Goal: Task Accomplishment & Management: Use online tool/utility

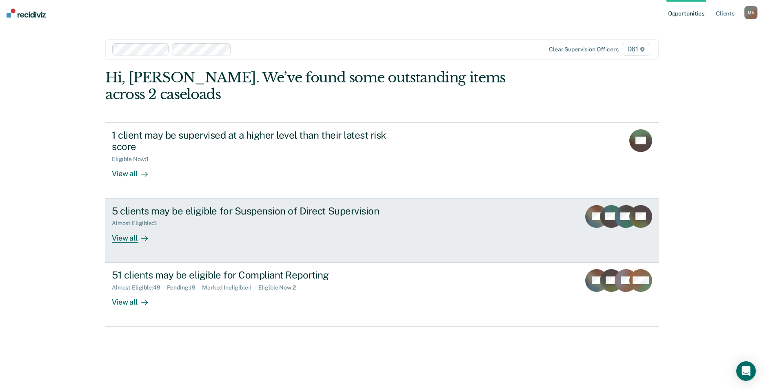
click at [239, 216] on div "5 clients may be eligible for Suspension of Direct Supervision" at bounding box center [255, 211] width 286 height 12
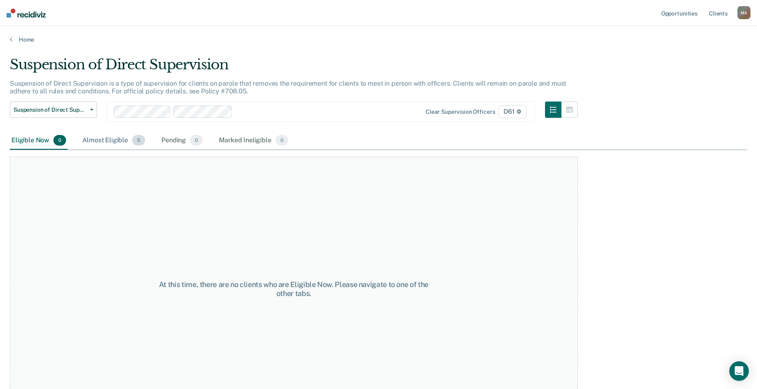
click at [106, 143] on div "Almost Eligible 5" at bounding box center [114, 141] width 66 height 18
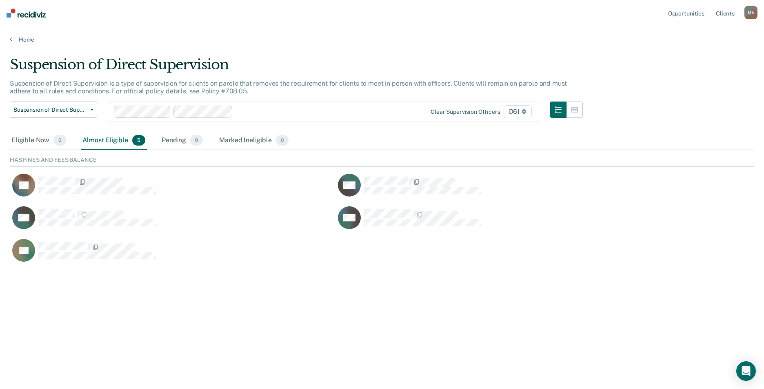
scroll to position [109, 738]
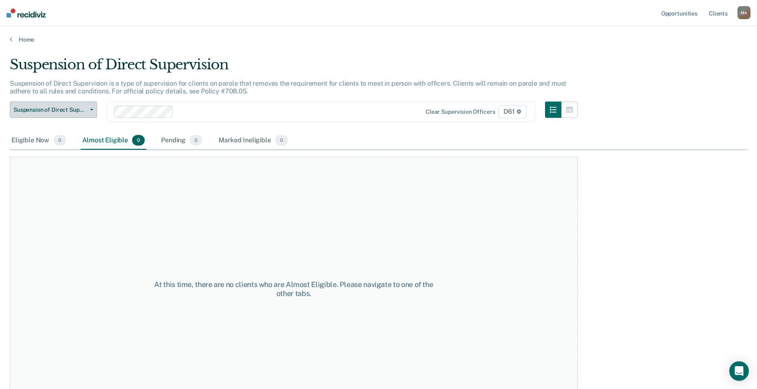
click at [62, 112] on span "Suspension of Direct Supervision" at bounding box center [49, 109] width 73 height 7
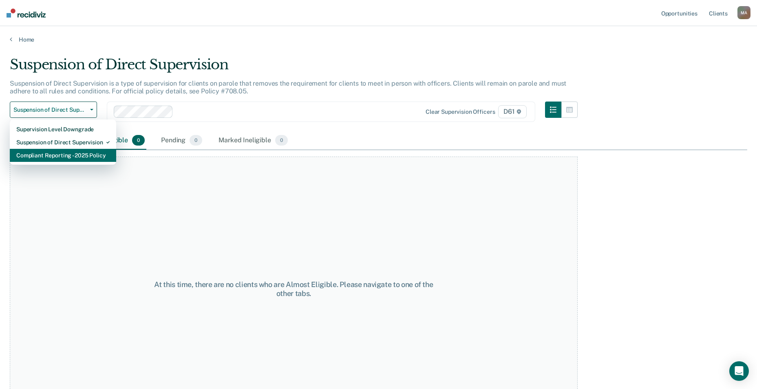
click at [69, 157] on div "Compliant Reporting - 2025 Policy" at bounding box center [62, 155] width 93 height 13
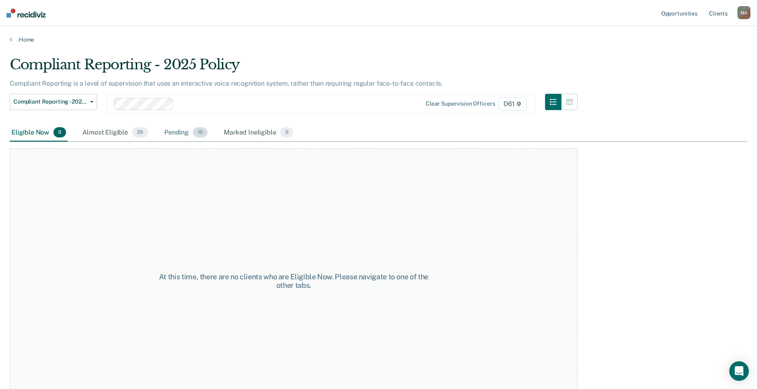
click at [180, 131] on div "Pending 10" at bounding box center [186, 133] width 47 height 18
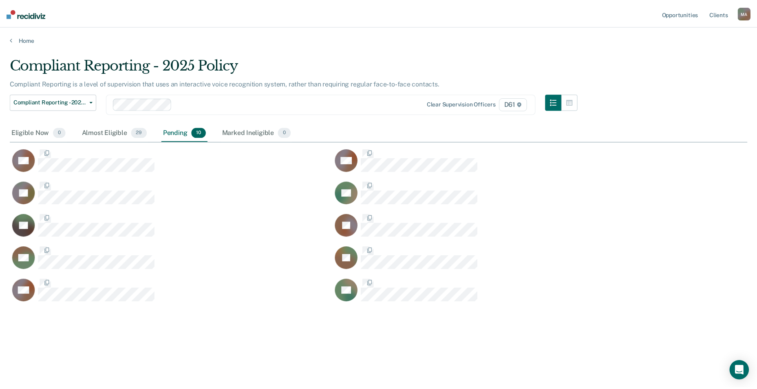
scroll to position [266, 738]
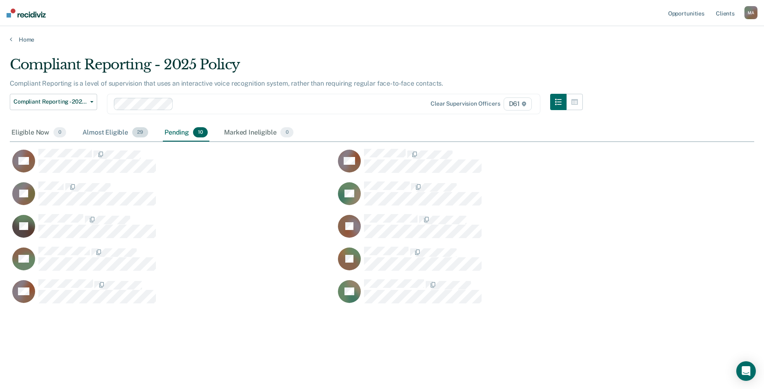
click at [114, 133] on div "Almost Eligible 29" at bounding box center [115, 133] width 69 height 18
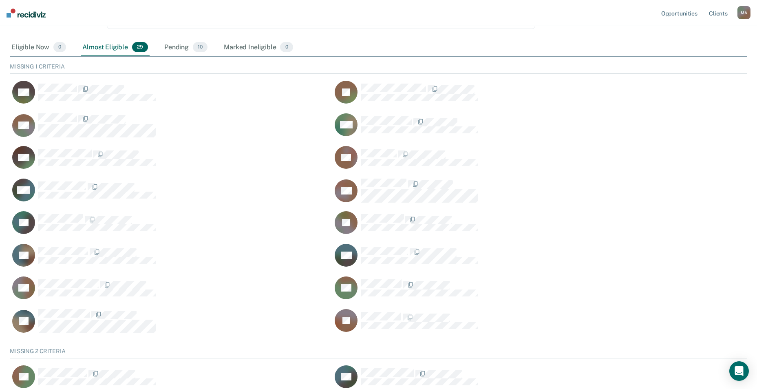
scroll to position [55, 0]
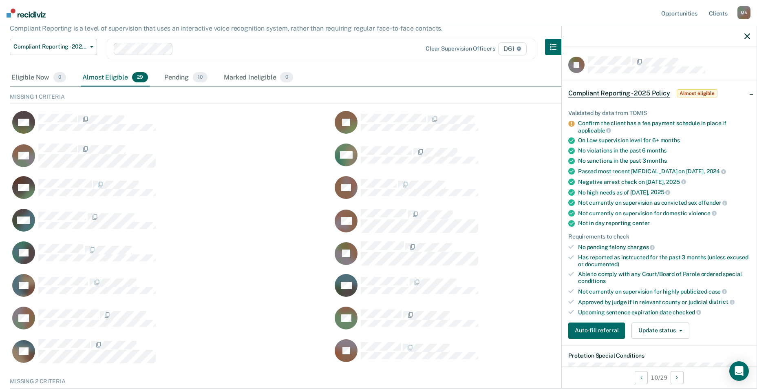
click at [746, 92] on div "Compliant Reporting - 2025 Policy Almost eligible" at bounding box center [659, 93] width 195 height 26
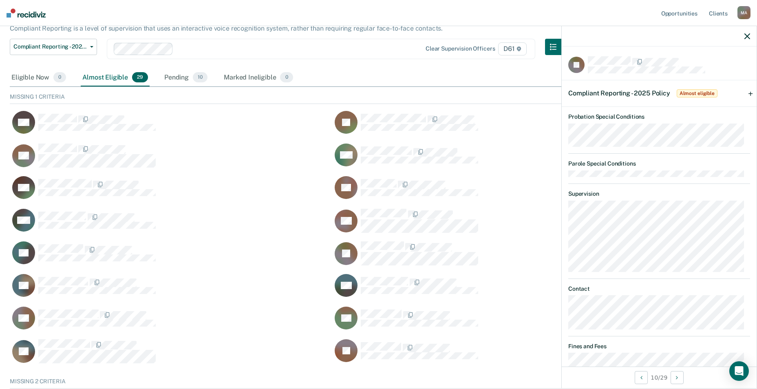
click at [746, 92] on div "Compliant Reporting - 2025 Policy Almost eligible" at bounding box center [659, 93] width 195 height 26
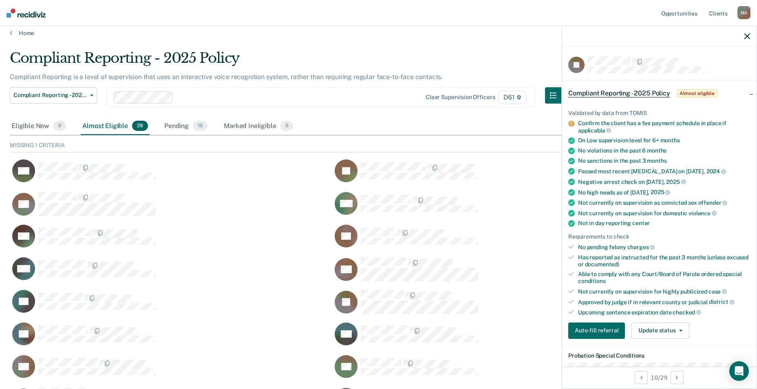
scroll to position [0, 0]
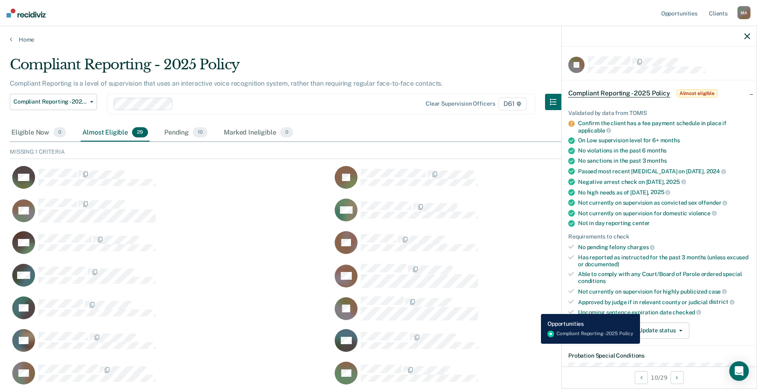
click at [535, 308] on div "JB Auto-fill referral" at bounding box center [488, 308] width 313 height 25
click at [749, 34] on icon "button" at bounding box center [748, 36] width 6 height 6
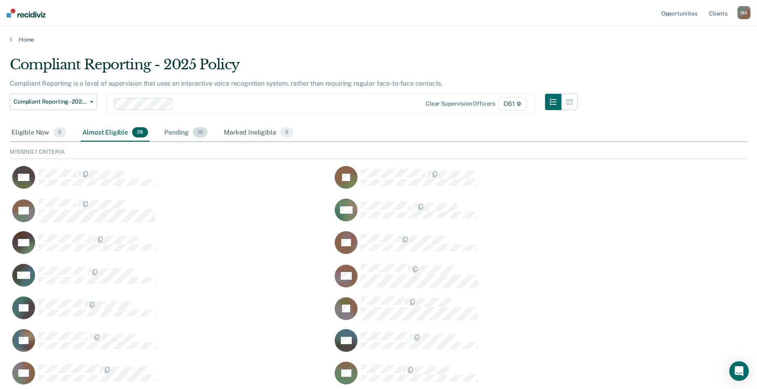
click at [185, 139] on div "Pending 10" at bounding box center [186, 133] width 47 height 18
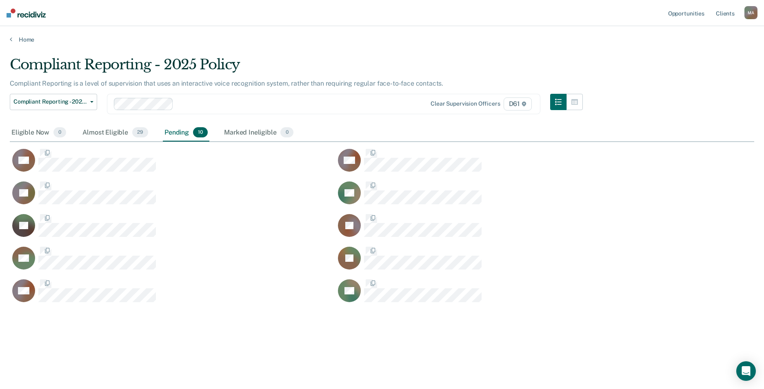
scroll to position [266, 738]
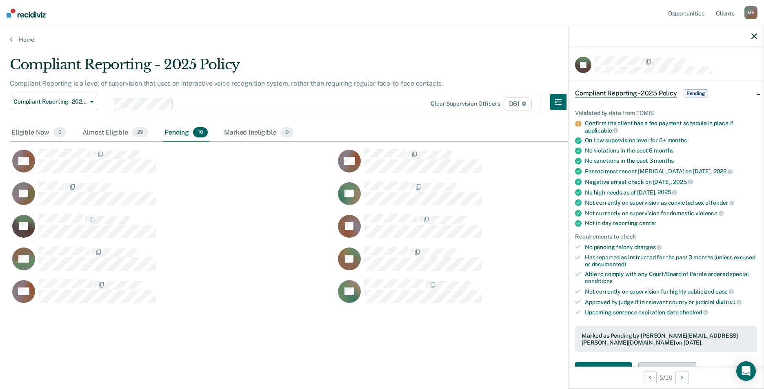
click at [675, 362] on button "Update status" at bounding box center [667, 370] width 58 height 16
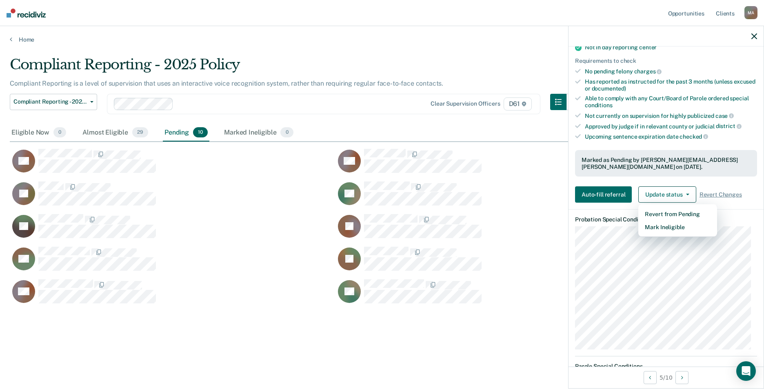
click at [702, 166] on div "Marked as Pending by [PERSON_NAME][EMAIL_ADDRESS][PERSON_NAME][DOMAIN_NAME] on …" at bounding box center [666, 163] width 182 height 27
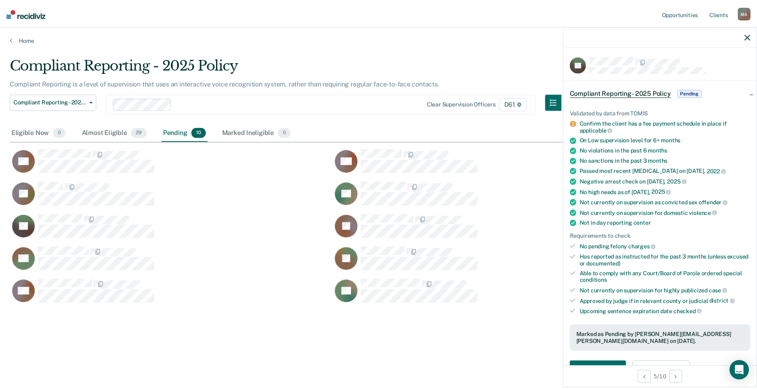
scroll to position [0, 0]
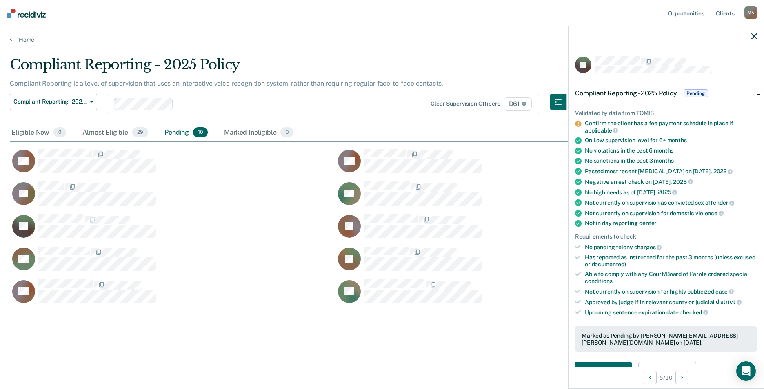
click at [756, 38] on icon "button" at bounding box center [754, 36] width 6 height 6
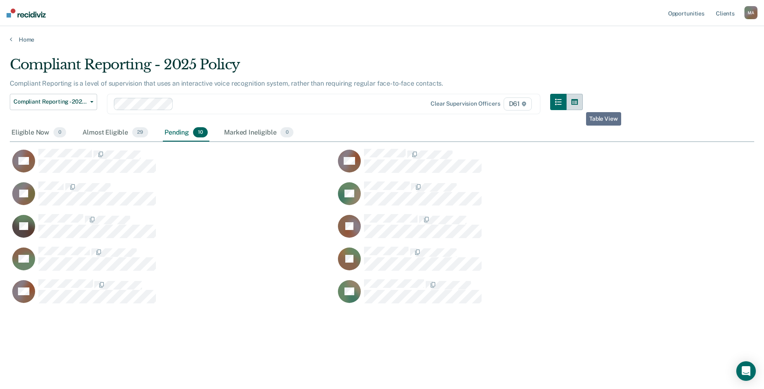
click at [580, 106] on button "button" at bounding box center [574, 102] width 16 height 16
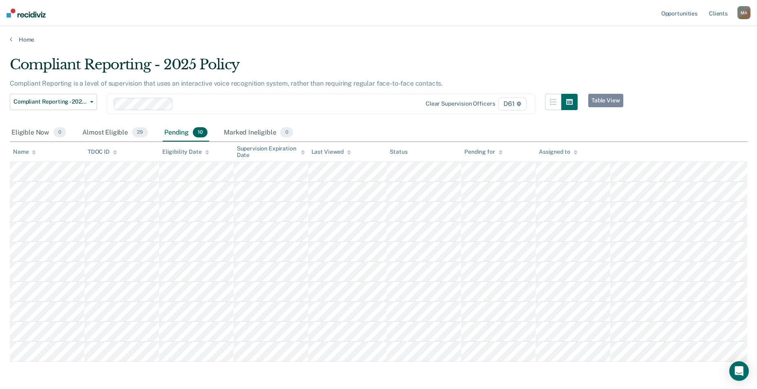
click at [179, 132] on div "Pending 10" at bounding box center [186, 133] width 47 height 18
click at [502, 153] on icon at bounding box center [501, 154] width 4 height 2
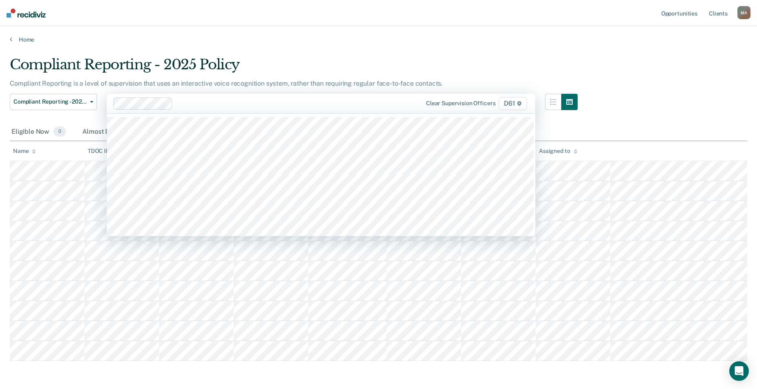
click at [210, 104] on div at bounding box center [289, 103] width 227 height 9
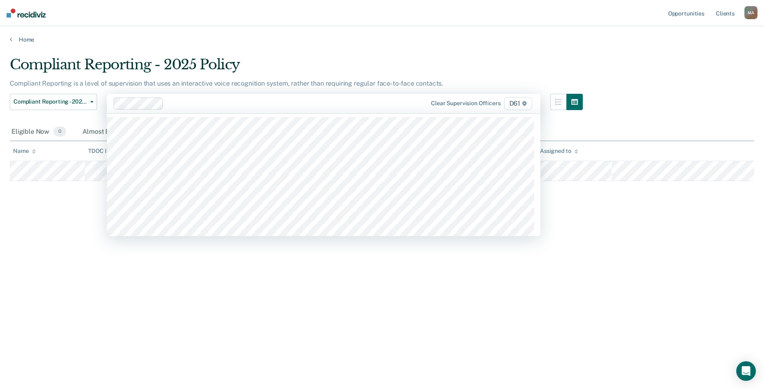
click at [199, 104] on div at bounding box center [287, 103] width 240 height 9
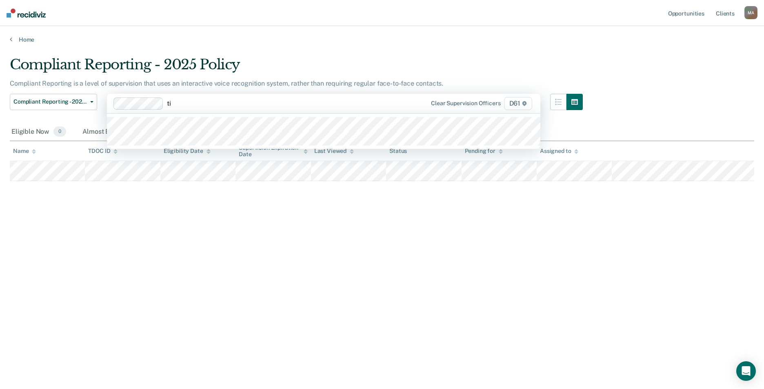
type input "[PERSON_NAME]"
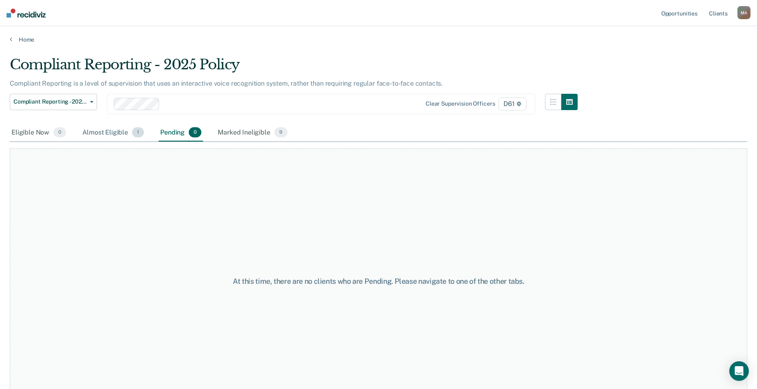
click at [120, 137] on div "Almost Eligible 1" at bounding box center [113, 133] width 65 height 18
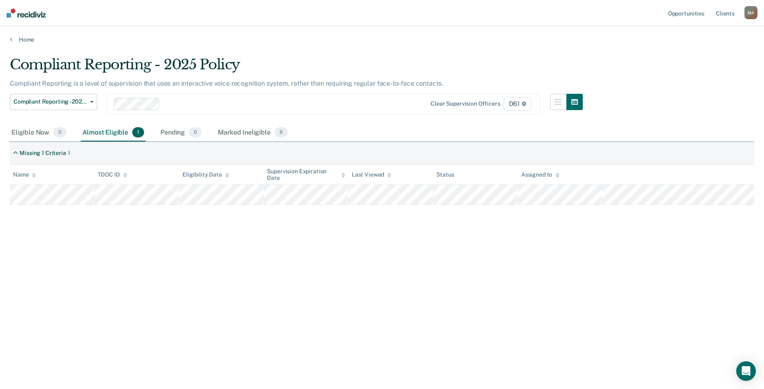
click at [173, 102] on div at bounding box center [285, 103] width 244 height 9
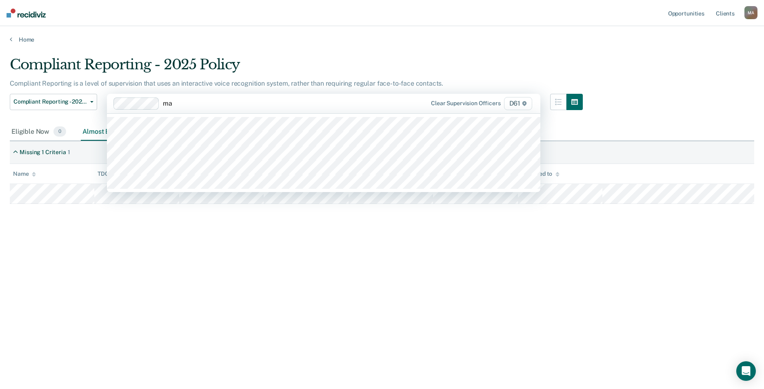
type input "mac"
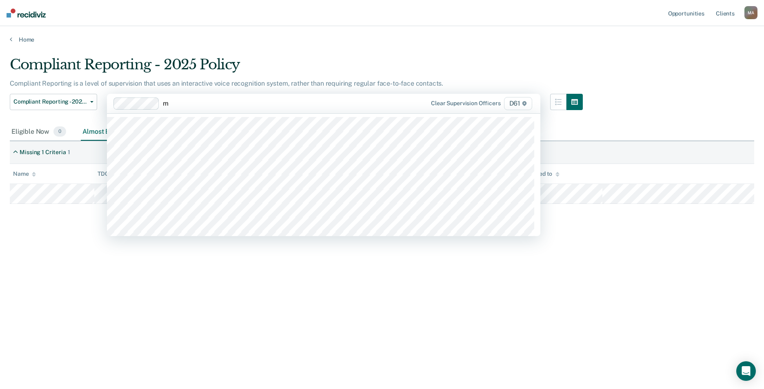
type input "ma"
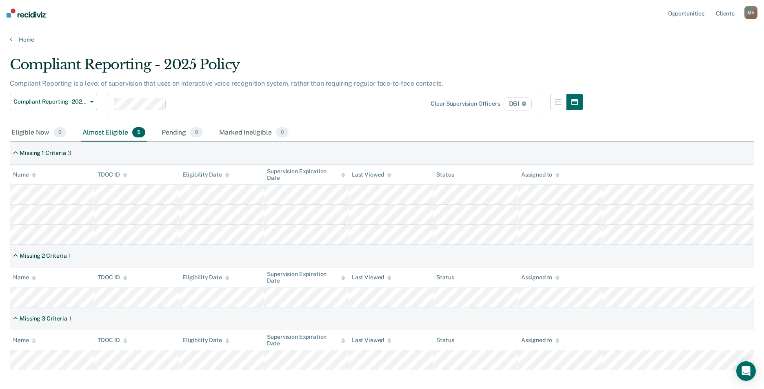
drag, startPoint x: 761, startPoint y: 83, endPoint x: 735, endPoint y: 162, distance: 82.4
click at [735, 162] on main "Compliant Reporting - 2025 Policy Compliant Reporting is a level of supervision…" at bounding box center [382, 214] width 764 height 343
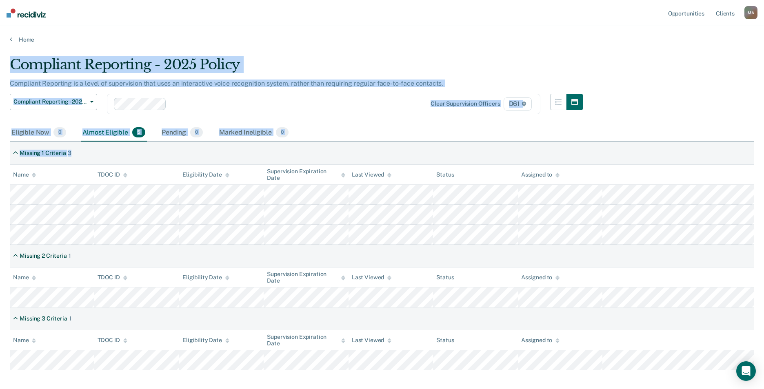
click at [344, 126] on div "Eligible Now 0 Almost Eligible 5 Pending 0 Marked Ineligible 0" at bounding box center [382, 133] width 744 height 18
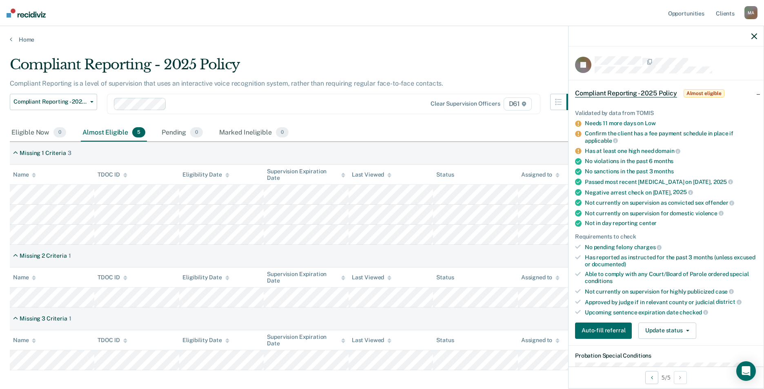
click at [753, 36] on icon "button" at bounding box center [754, 36] width 6 height 6
click at [753, 33] on icon "button" at bounding box center [754, 36] width 6 height 6
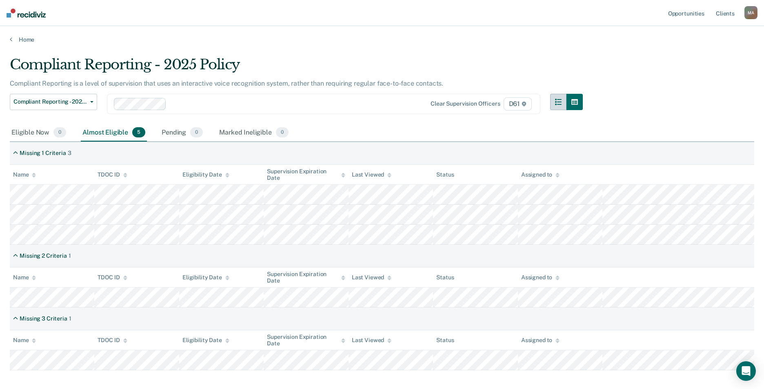
click at [556, 99] on icon "button" at bounding box center [558, 102] width 7 height 7
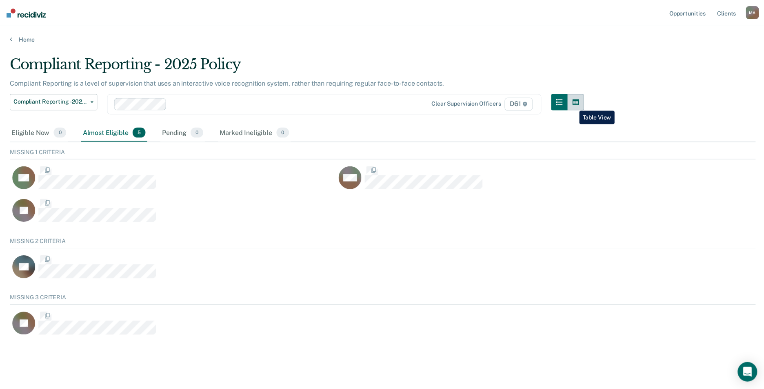
click at [572, 104] on icon "button" at bounding box center [574, 102] width 7 height 6
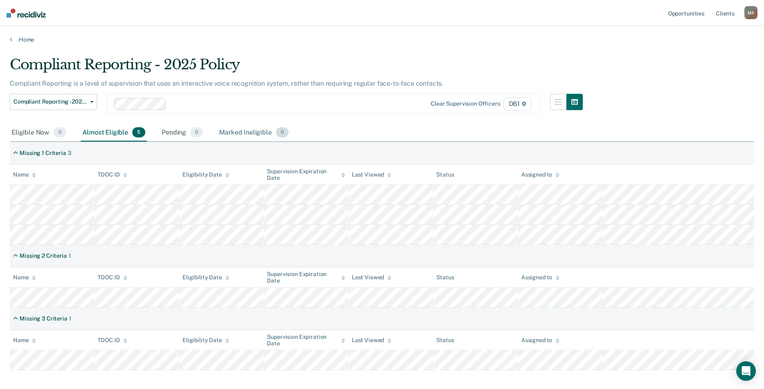
click at [236, 130] on div "Marked Ineligible 0" at bounding box center [253, 133] width 73 height 18
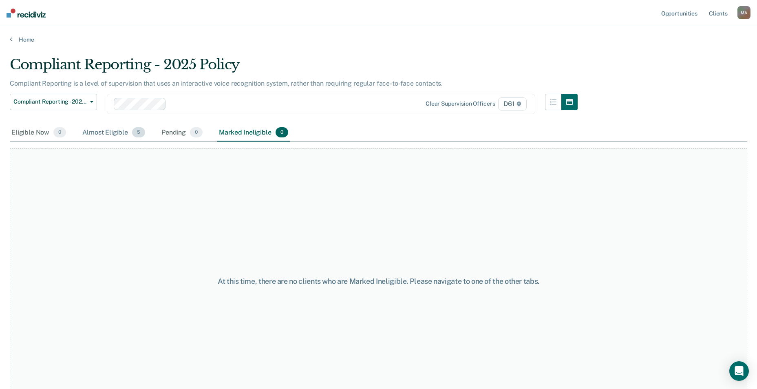
click at [115, 133] on div "Almost Eligible 5" at bounding box center [114, 133] width 66 height 18
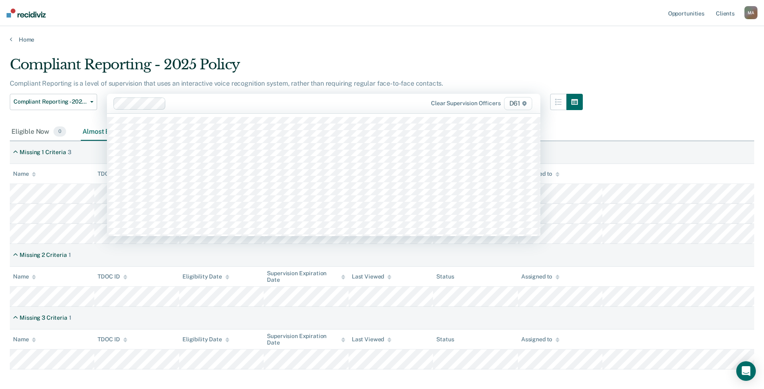
click at [188, 104] on div at bounding box center [287, 103] width 237 height 9
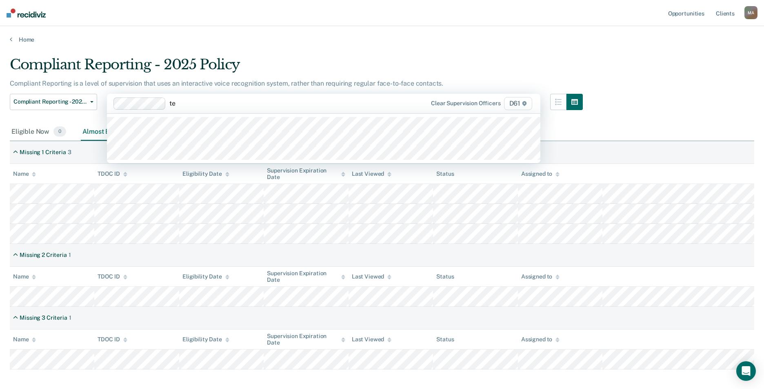
type input "ter"
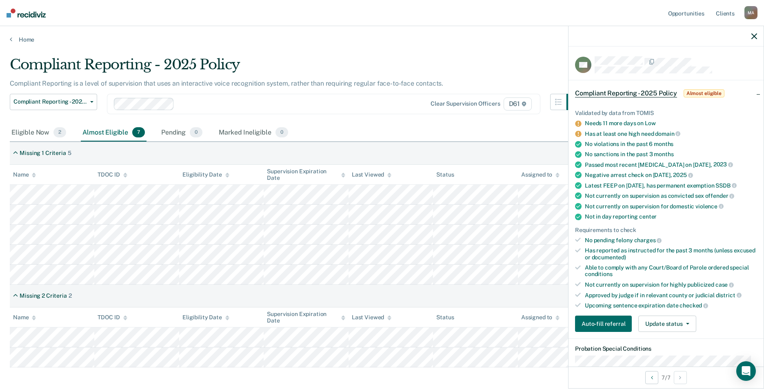
click at [446, 125] on div "Eligible Now 2 Almost Eligible 7 Pending 0 Marked Ineligible 0" at bounding box center [382, 133] width 744 height 18
click at [754, 33] on icon "button" at bounding box center [754, 36] width 6 height 6
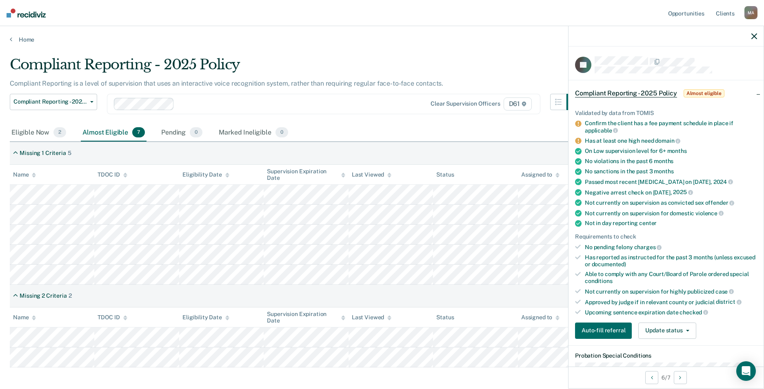
click at [388, 127] on div "Eligible Now 2 Almost Eligible 7 Pending 0 Marked Ineligible 0" at bounding box center [382, 133] width 744 height 18
click at [754, 38] on icon "button" at bounding box center [754, 36] width 6 height 6
click at [752, 37] on icon "button" at bounding box center [754, 36] width 6 height 6
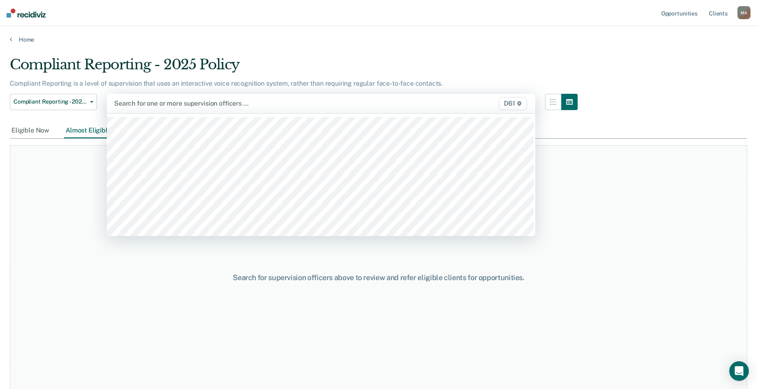
click at [522, 104] on icon at bounding box center [519, 103] width 5 height 5
click at [521, 105] on span "D61" at bounding box center [513, 103] width 28 height 13
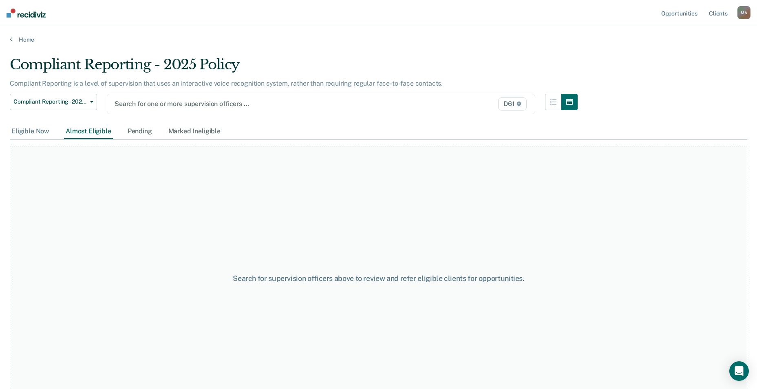
click at [23, 131] on div "Eligible Now" at bounding box center [30, 131] width 41 height 15
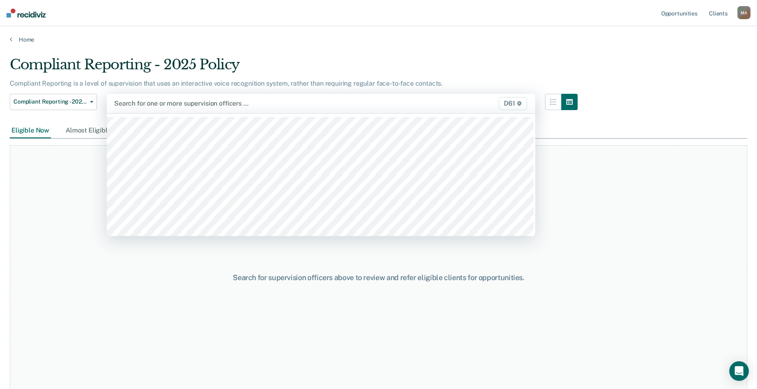
click at [164, 101] on div at bounding box center [258, 103] width 289 height 9
type input "d6"
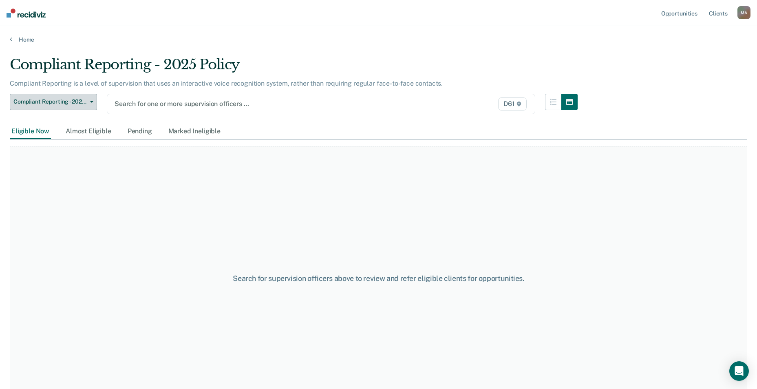
drag, startPoint x: 134, startPoint y: 106, endPoint x: 54, endPoint y: 105, distance: 80.4
click at [54, 105] on div "Compliant Reporting - 2025 Policy Supervision Level Downgrade Suspension of Dir…" at bounding box center [294, 109] width 568 height 30
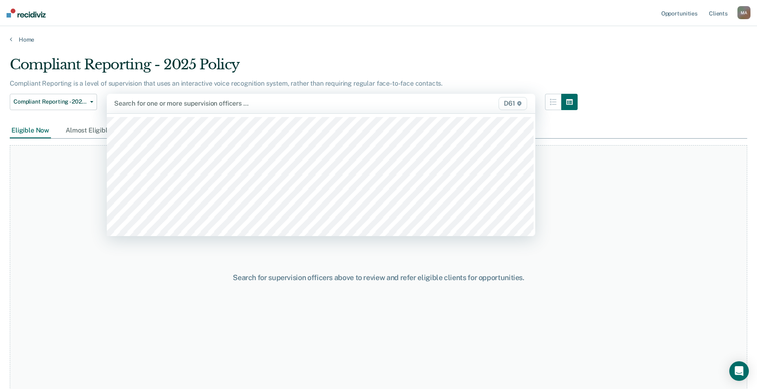
click at [135, 106] on div at bounding box center [258, 103] width 289 height 9
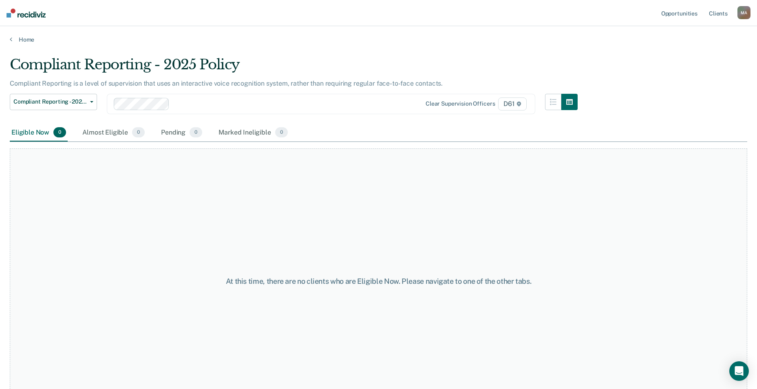
click at [79, 92] on div "Compliant Reporting is a level of supervision that uses an interactive voice re…" at bounding box center [294, 87] width 568 height 14
click at [74, 102] on span "Compliant Reporting - 2025 Policy" at bounding box center [49, 101] width 73 height 7
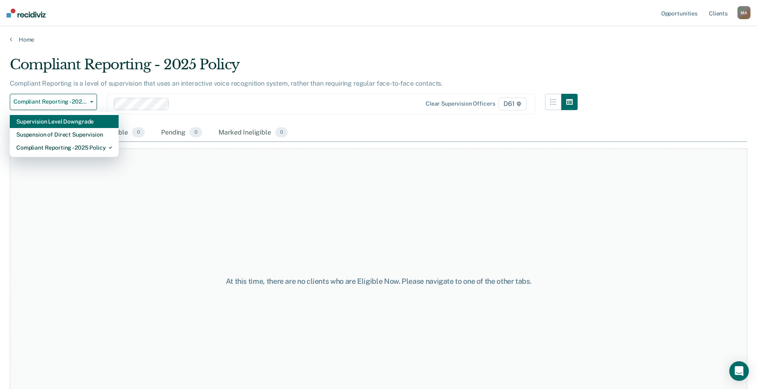
click at [58, 122] on div "Supervision Level Downgrade" at bounding box center [64, 121] width 96 height 13
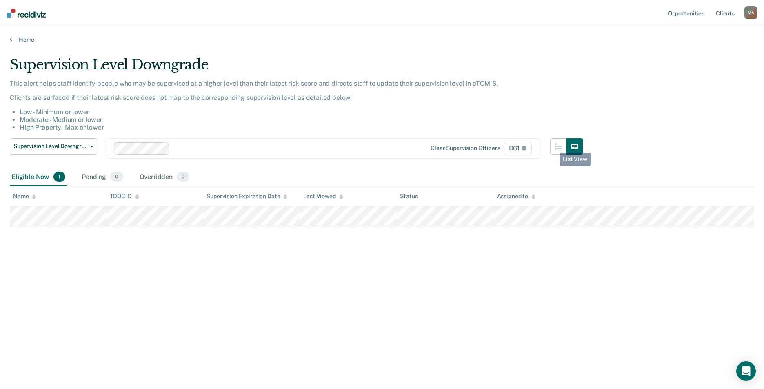
click at [549, 149] on div "Supervision Level Downgrade Supervision Level Downgrade Suspension of Direct Su…" at bounding box center [296, 153] width 573 height 30
click at [556, 146] on icon "button" at bounding box center [558, 146] width 7 height 7
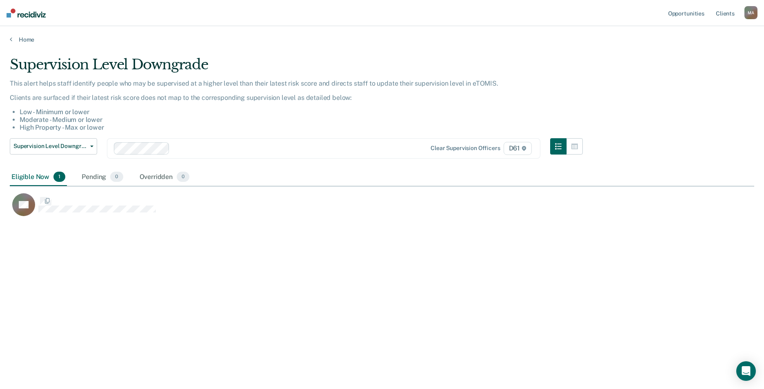
scroll to position [7, 7]
click at [183, 147] on div at bounding box center [289, 148] width 233 height 9
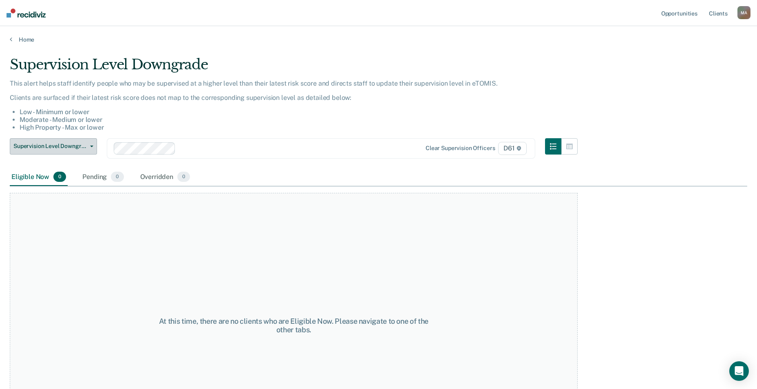
click at [71, 150] on button "Supervision Level Downgrade" at bounding box center [53, 146] width 87 height 16
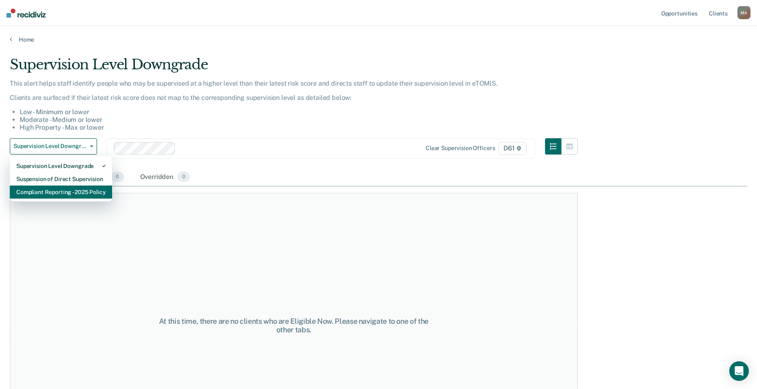
click at [51, 188] on div "Compliant Reporting - 2025 Policy" at bounding box center [60, 192] width 89 height 13
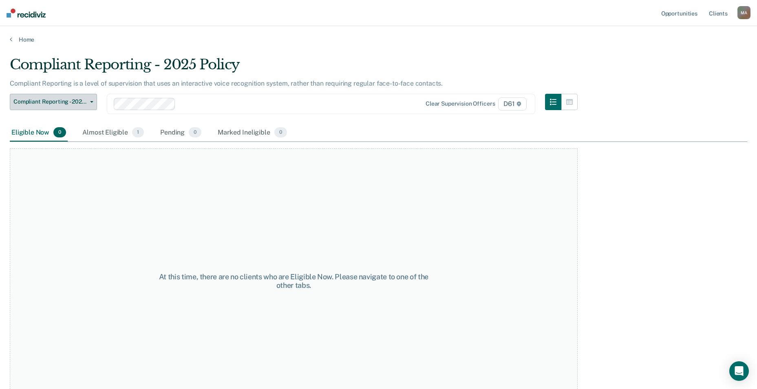
click at [58, 100] on span "Compliant Reporting - 2025 Policy" at bounding box center [49, 101] width 73 height 7
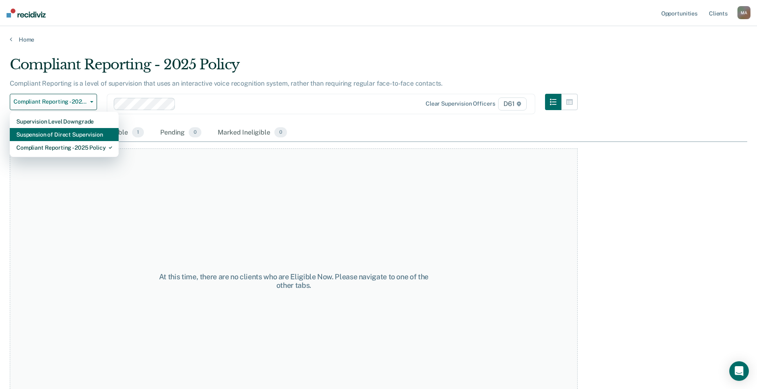
click at [48, 135] on div "Suspension of Direct Supervision" at bounding box center [64, 134] width 96 height 13
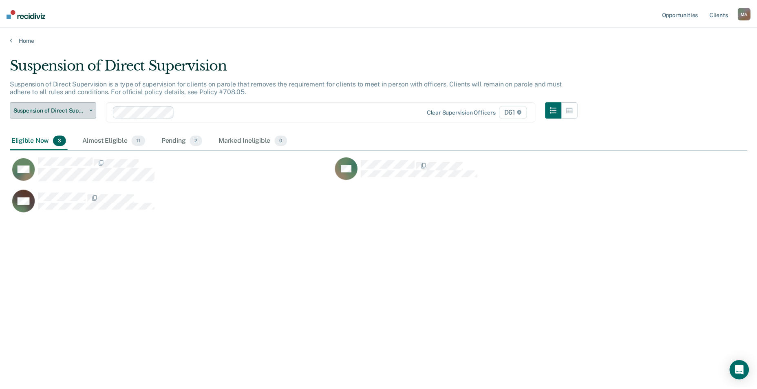
scroll to position [266, 738]
click at [112, 136] on div "Almost Eligible 11" at bounding box center [114, 141] width 67 height 18
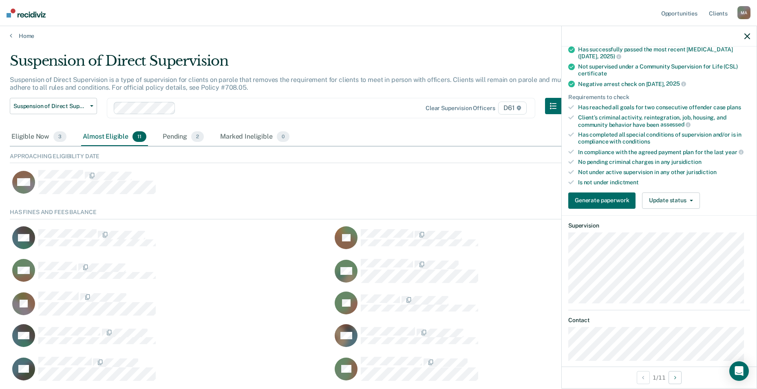
scroll to position [0, 0]
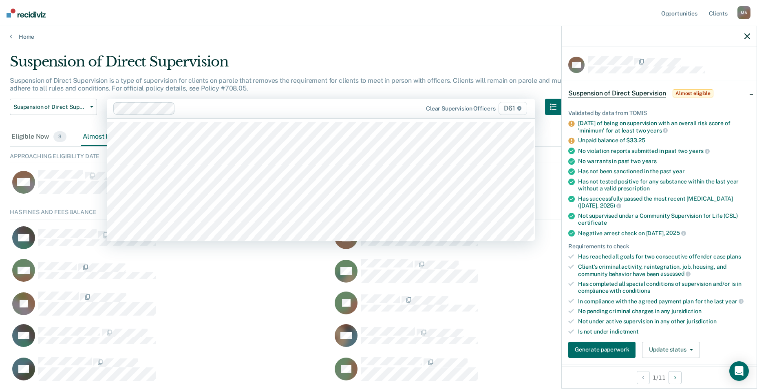
click at [197, 111] on div at bounding box center [291, 108] width 225 height 9
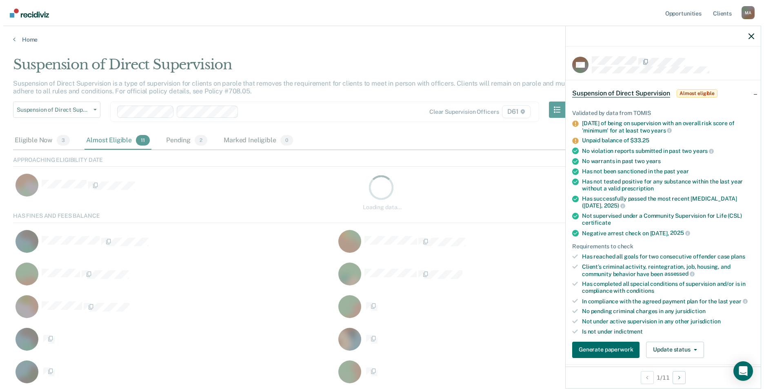
scroll to position [7, 7]
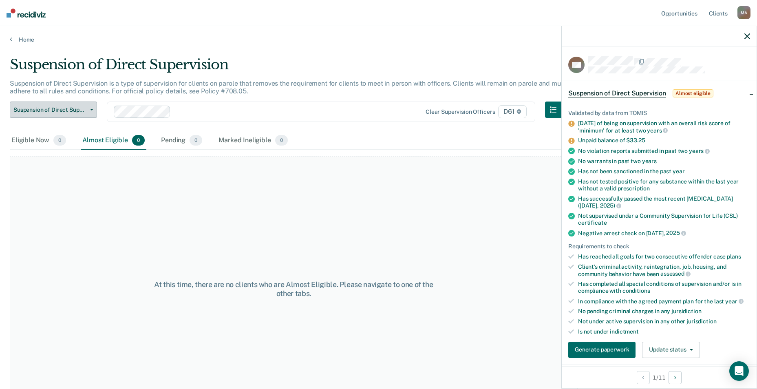
click at [86, 113] on button "Suspension of Direct Supervision" at bounding box center [53, 110] width 87 height 16
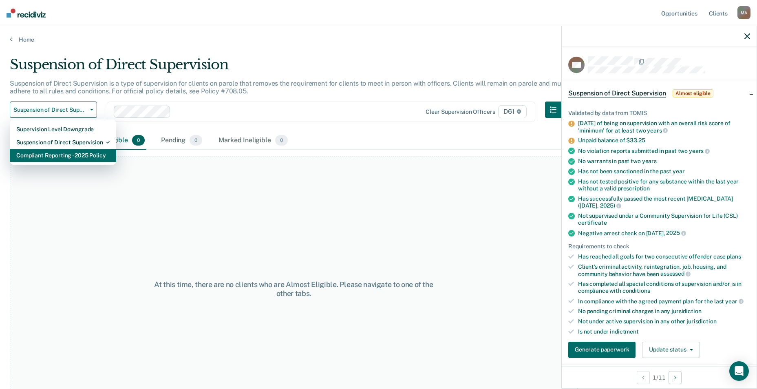
click at [66, 155] on div "Compliant Reporting - 2025 Policy" at bounding box center [62, 155] width 93 height 13
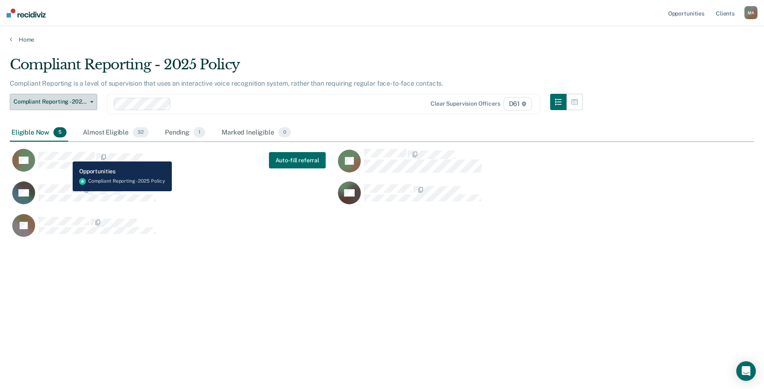
scroll to position [266, 738]
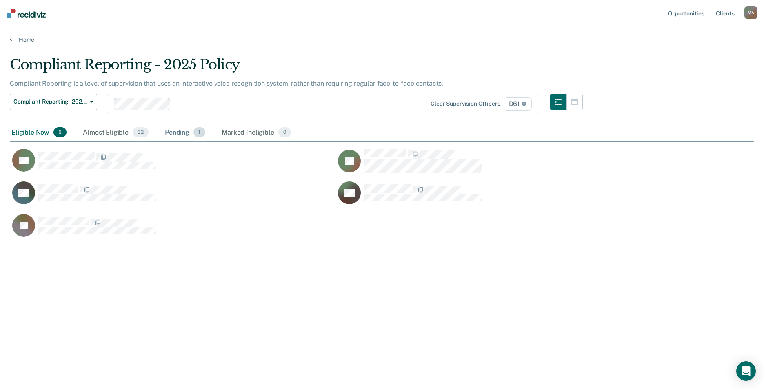
click at [176, 135] on div "Pending 1" at bounding box center [185, 133] width 44 height 18
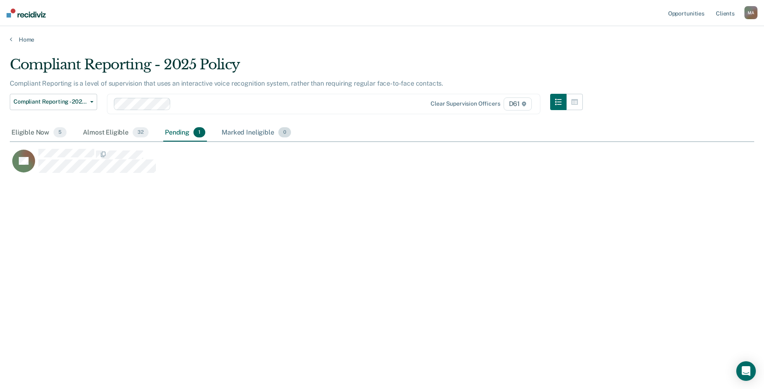
click at [248, 131] on div "Marked Ineligible 0" at bounding box center [256, 133] width 73 height 18
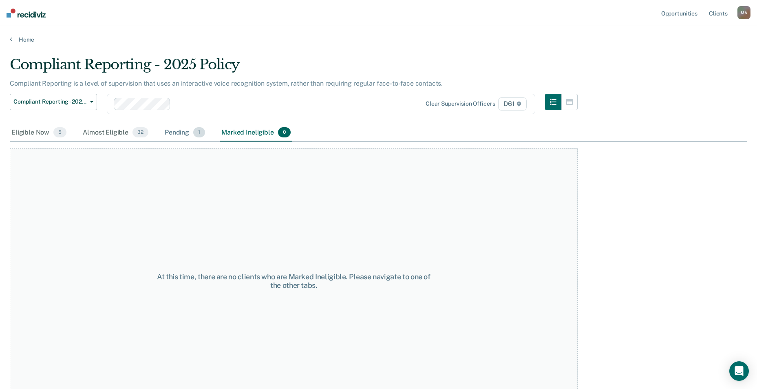
click at [184, 132] on div "Pending 1" at bounding box center [185, 133] width 44 height 18
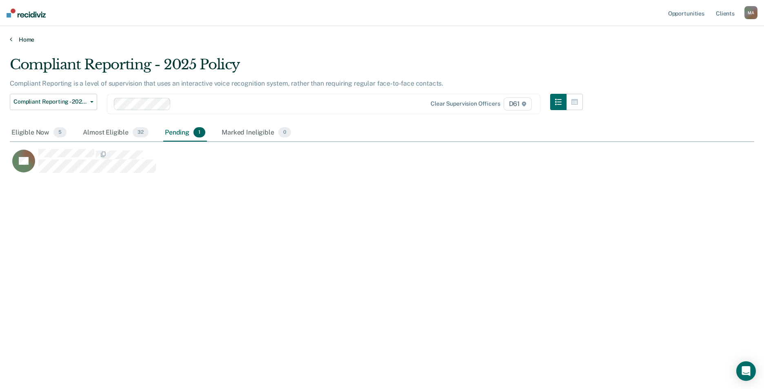
click at [27, 41] on link "Home" at bounding box center [382, 39] width 744 height 7
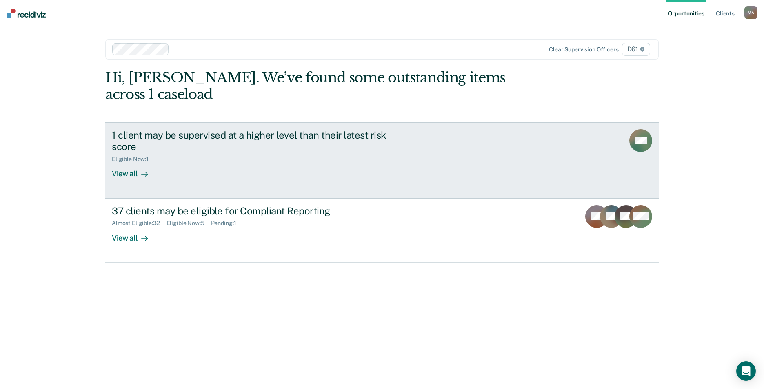
click at [177, 129] on div "1 client may be supervised at a higher level than their latest risk score" at bounding box center [255, 141] width 286 height 24
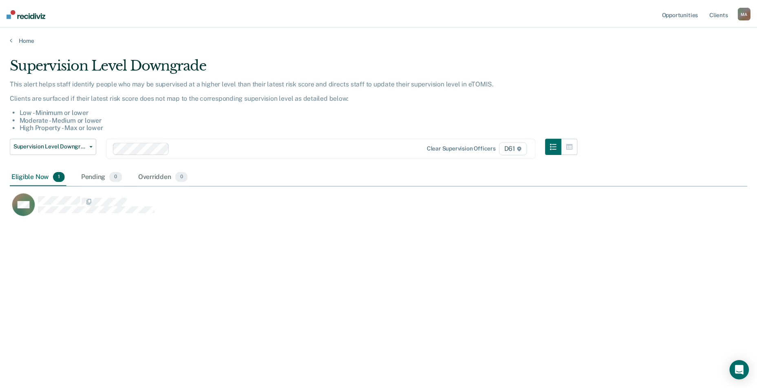
scroll to position [266, 738]
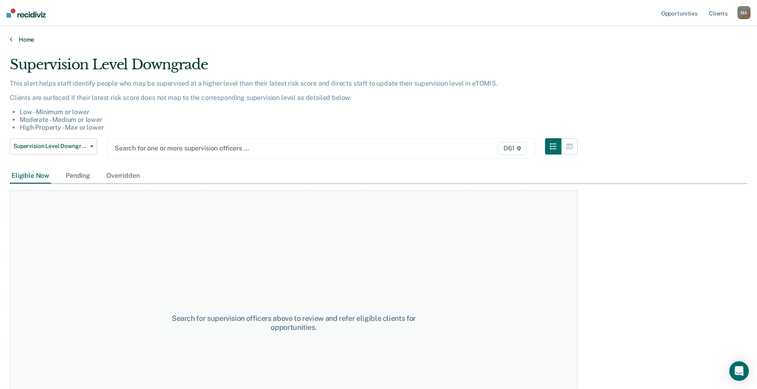
click at [30, 43] on link "Home" at bounding box center [379, 39] width 738 height 7
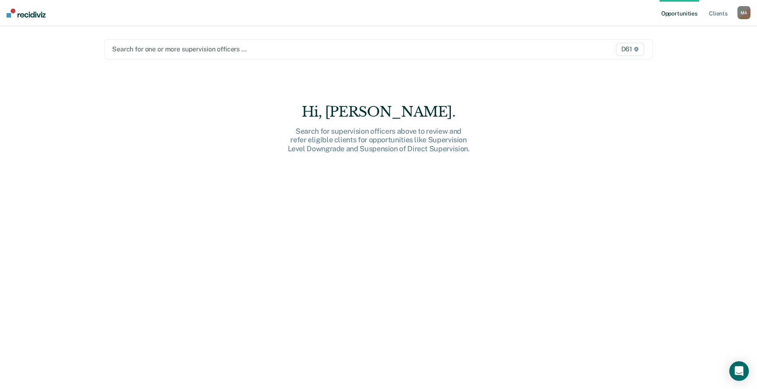
click at [411, 53] on div at bounding box center [298, 48] width 373 height 9
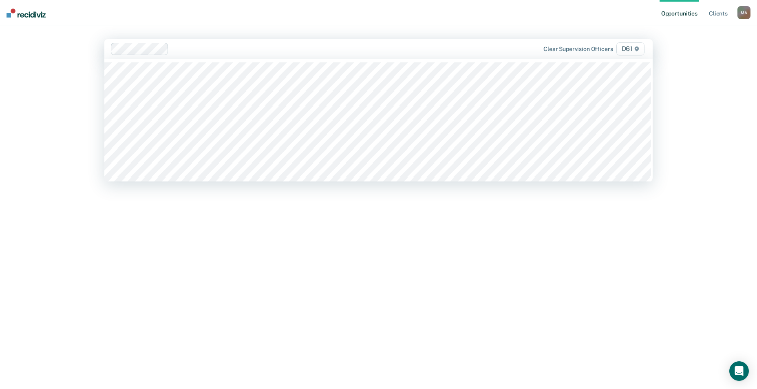
click at [190, 47] on div at bounding box center [328, 48] width 313 height 9
click at [253, 45] on div at bounding box center [357, 48] width 263 height 9
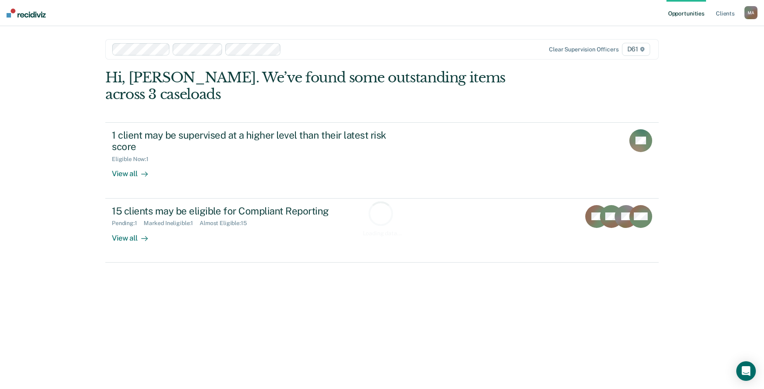
click at [317, 48] on div at bounding box center [386, 48] width 204 height 9
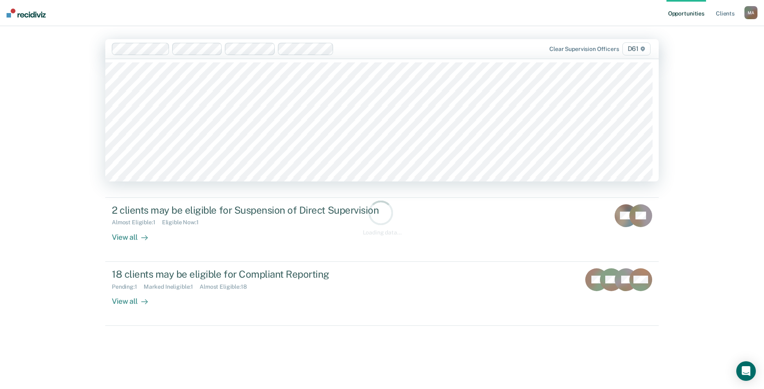
click at [356, 48] on div at bounding box center [413, 48] width 152 height 9
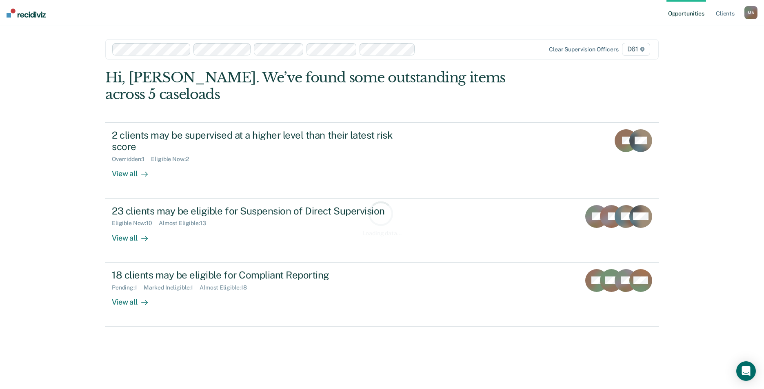
click at [437, 50] on div at bounding box center [454, 48] width 71 height 9
click at [512, 49] on div "Clear supervision officers D61" at bounding box center [570, 49] width 162 height 13
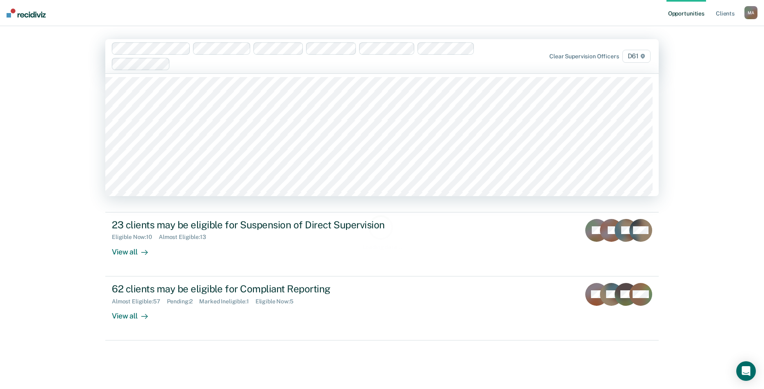
click at [492, 47] on div "Clear supervision officers D61" at bounding box center [381, 56] width 553 height 34
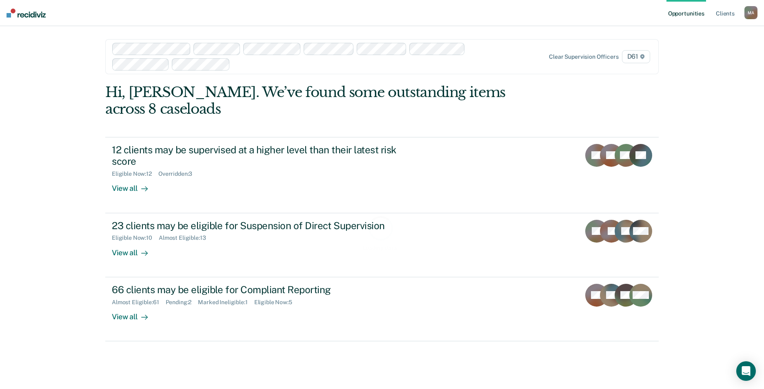
click at [255, 67] on div at bounding box center [360, 64] width 255 height 9
click at [304, 64] on div at bounding box center [390, 64] width 197 height 9
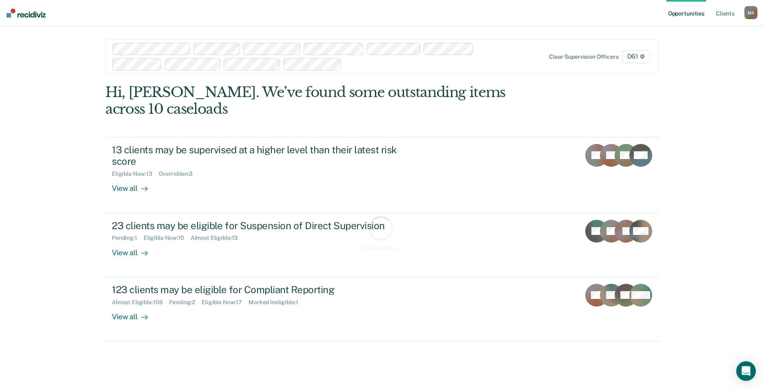
click at [367, 66] on div at bounding box center [417, 64] width 144 height 9
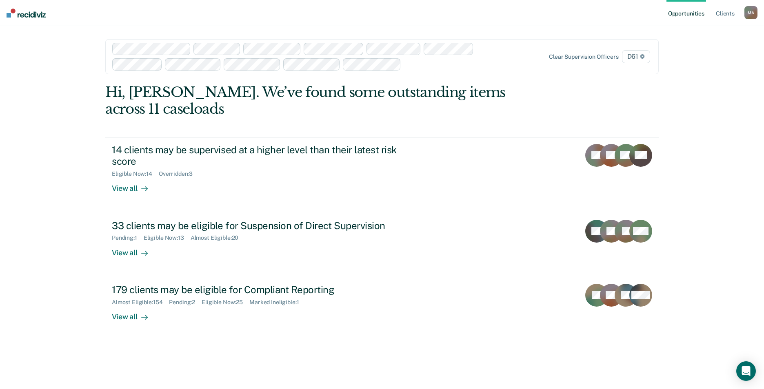
click at [428, 66] on div at bounding box center [446, 64] width 84 height 9
click at [473, 67] on div at bounding box center [475, 64] width 28 height 9
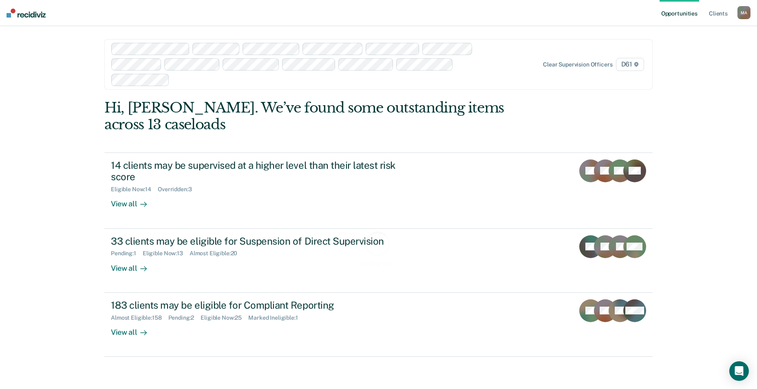
click at [479, 69] on div at bounding box center [298, 64] width 374 height 43
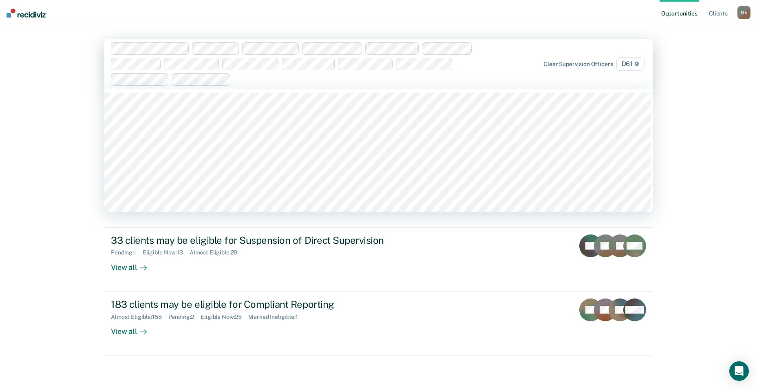
click at [263, 80] on div at bounding box center [360, 79] width 250 height 9
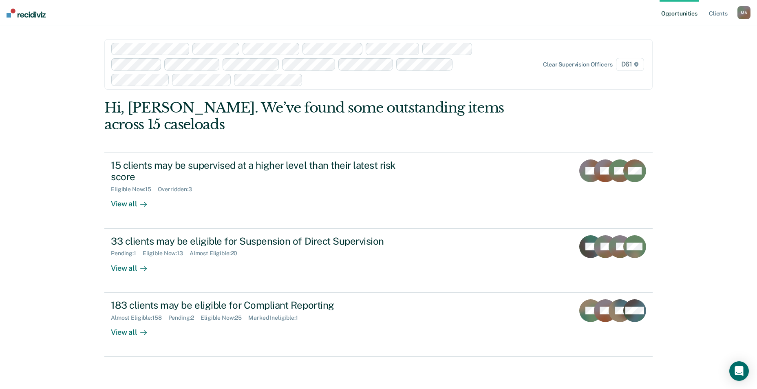
click at [321, 81] on div at bounding box center [395, 79] width 179 height 9
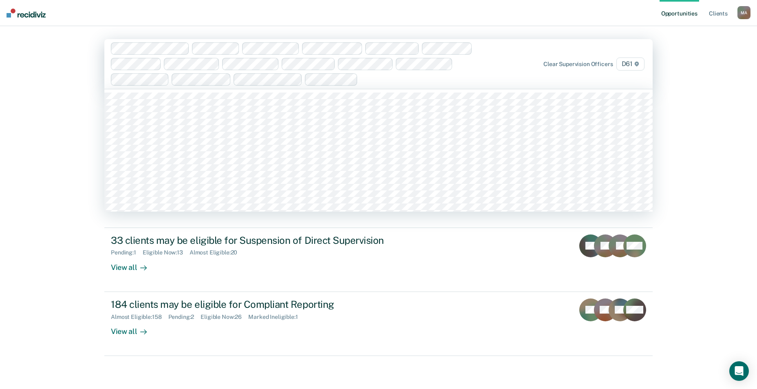
click at [385, 84] on div at bounding box center [423, 79] width 124 height 9
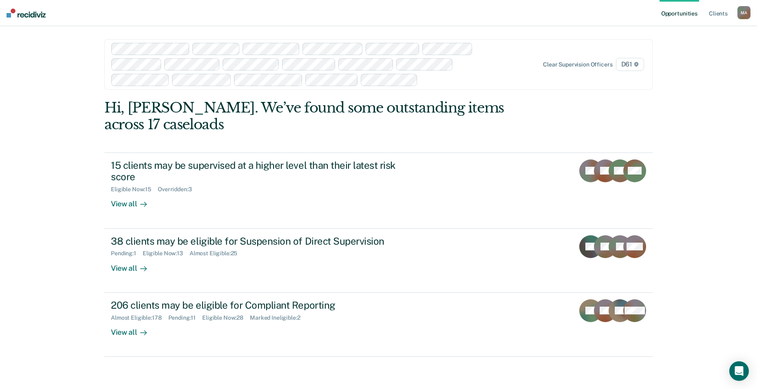
click at [432, 80] on div at bounding box center [453, 79] width 64 height 9
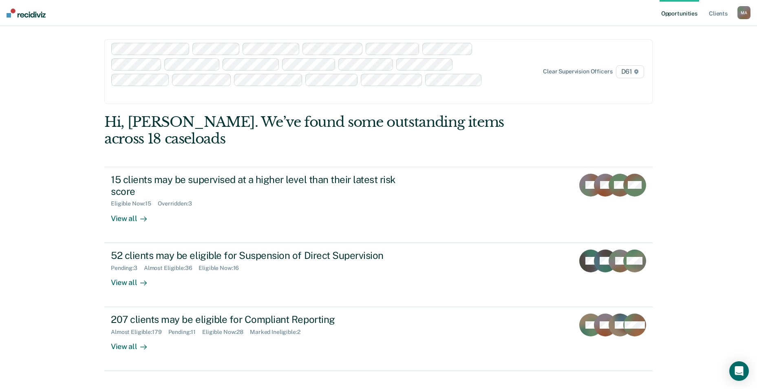
click at [508, 78] on div "Clear supervision officers D61" at bounding box center [378, 71] width 549 height 65
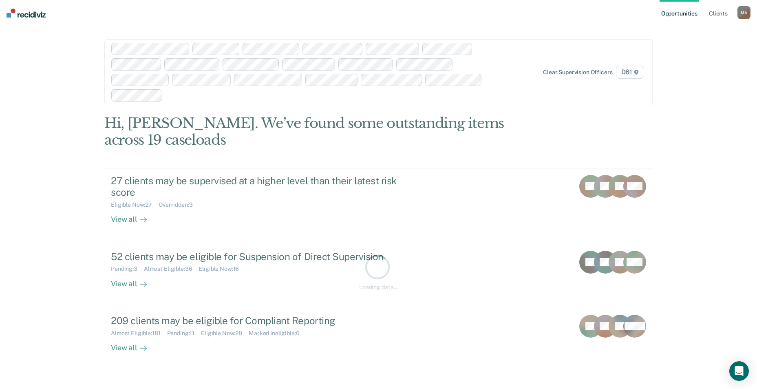
click at [484, 94] on div at bounding box center [325, 95] width 318 height 9
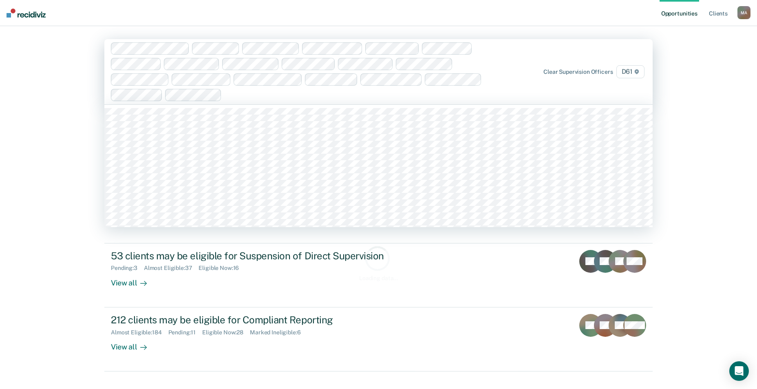
click at [260, 98] on div at bounding box center [355, 94] width 260 height 9
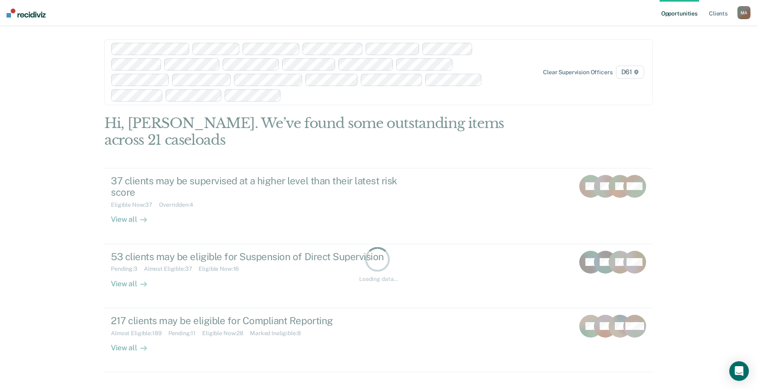
click at [323, 97] on div at bounding box center [385, 95] width 200 height 9
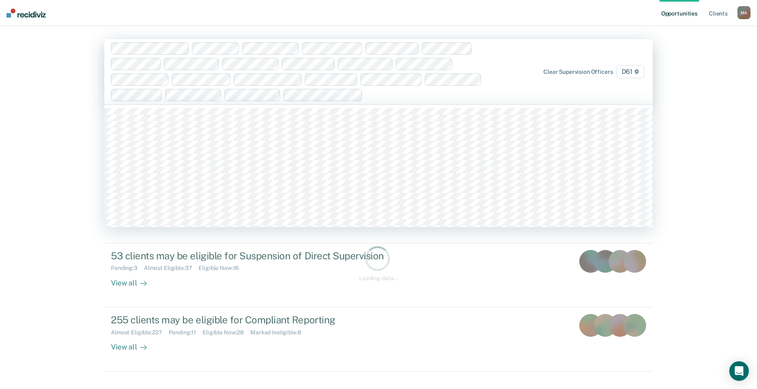
click at [389, 98] on div at bounding box center [425, 94] width 119 height 9
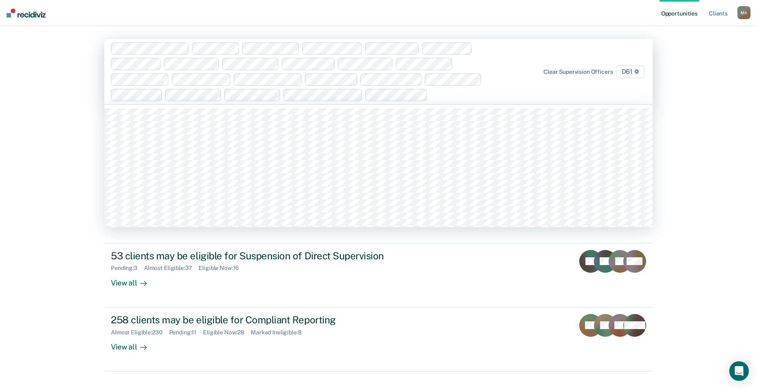
click at [465, 97] on div at bounding box center [458, 94] width 54 height 9
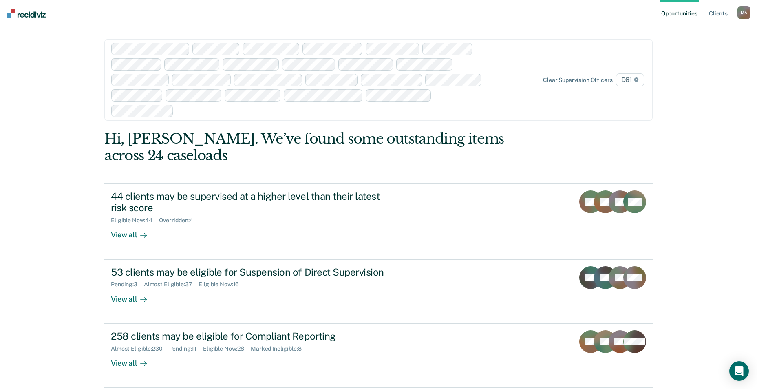
click at [378, 113] on div at bounding box center [331, 110] width 308 height 9
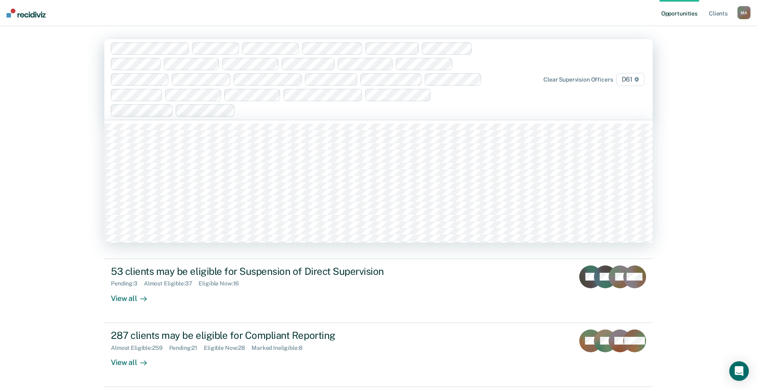
click at [276, 115] on div at bounding box center [362, 110] width 246 height 9
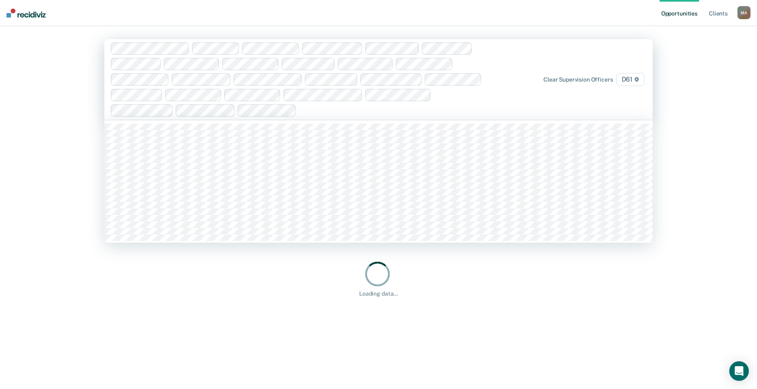
click at [316, 111] on div at bounding box center [393, 110] width 186 height 9
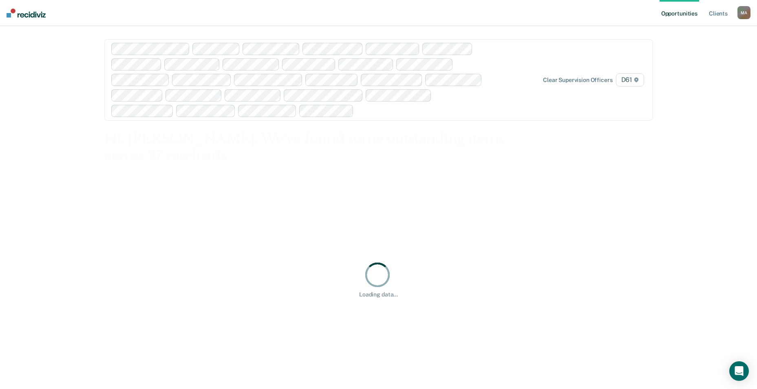
click at [390, 110] on div at bounding box center [420, 110] width 127 height 9
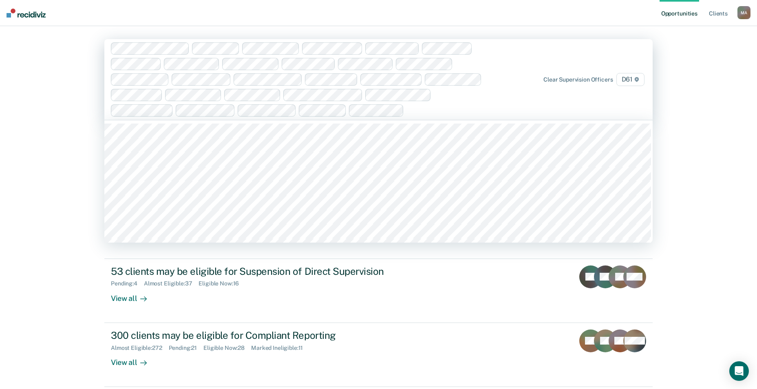
click at [449, 112] on div at bounding box center [447, 110] width 78 height 9
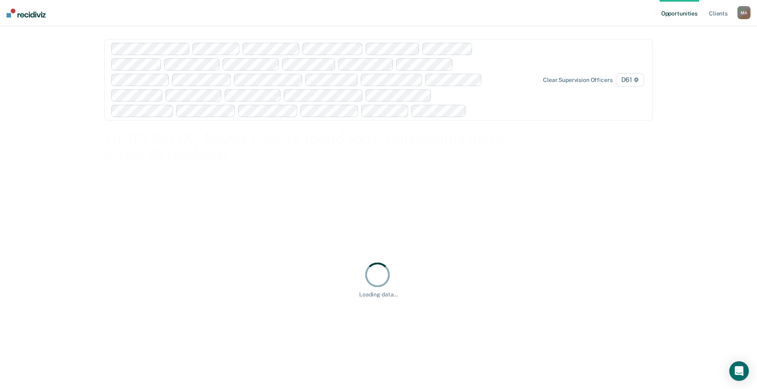
click at [505, 111] on div "Clear supervision officers D61" at bounding box center [378, 80] width 549 height 82
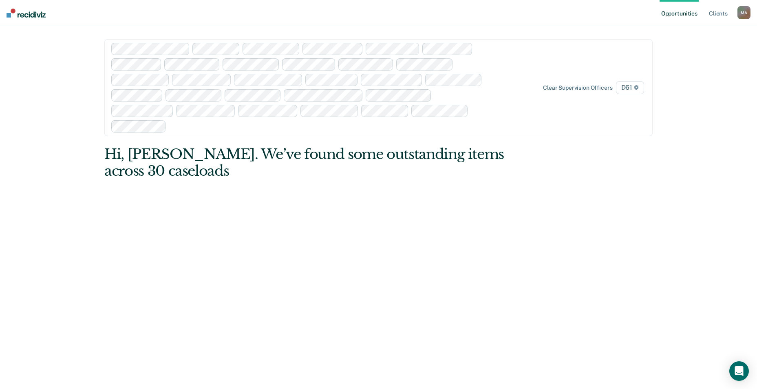
click at [559, 50] on div "Clear supervision officers D61" at bounding box center [378, 87] width 549 height 97
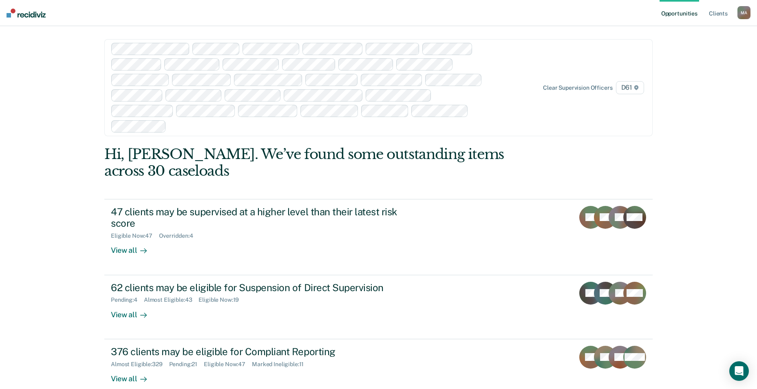
click at [64, 136] on div "Opportunities Client s [PERSON_NAME] 1. [PERSON_NAME] M A Profile How it works …" at bounding box center [378, 194] width 757 height 389
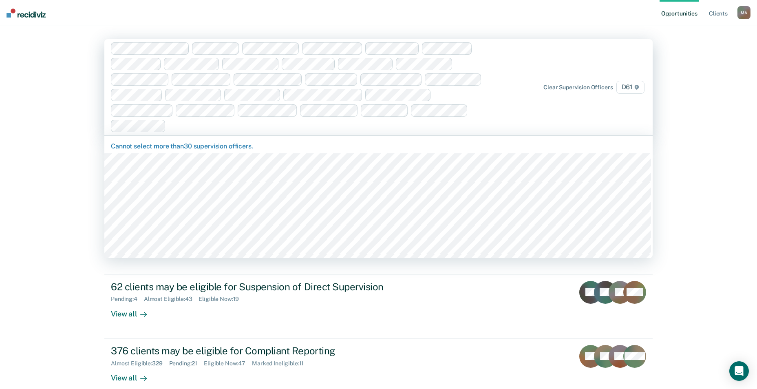
click at [486, 125] on div at bounding box center [298, 87] width 375 height 90
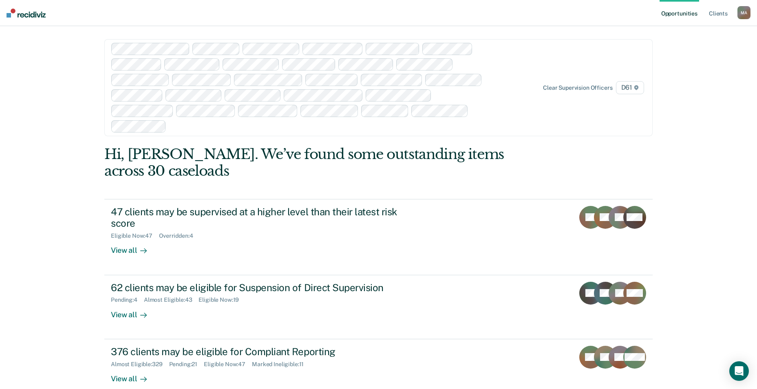
click at [63, 205] on div "Opportunities Client s [PERSON_NAME] 1. [PERSON_NAME] M A Profile How it works …" at bounding box center [378, 194] width 757 height 389
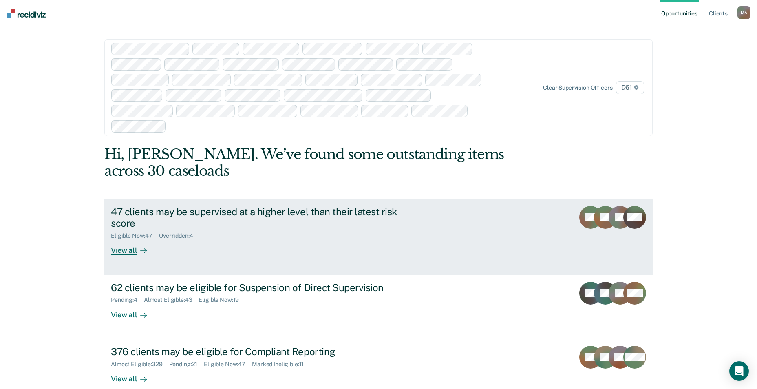
click at [172, 215] on div "47 clients may be supervised at a higher level than their latest risk score" at bounding box center [254, 218] width 286 height 24
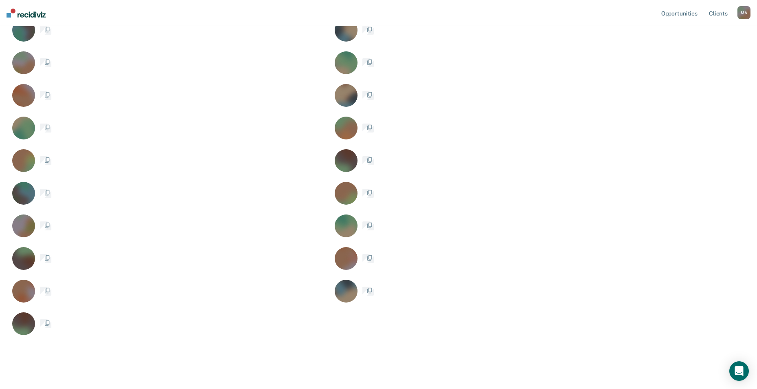
scroll to position [88, 0]
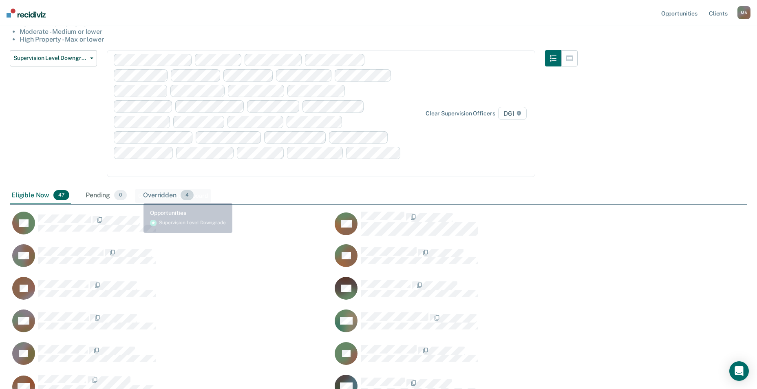
click at [156, 187] on div "Overridden 4" at bounding box center [169, 196] width 54 height 18
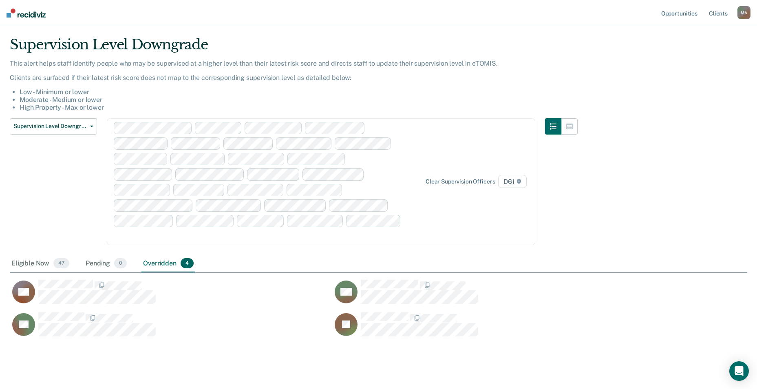
scroll to position [286, 732]
click at [53, 128] on span "Supervision Level Downgrade" at bounding box center [49, 126] width 73 height 7
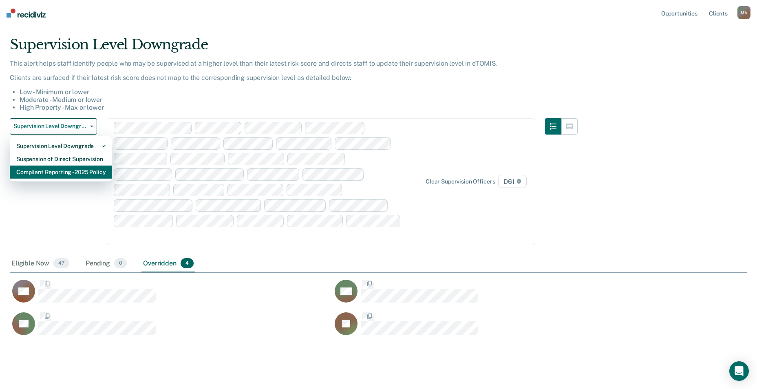
click at [52, 173] on div "Compliant Reporting - 2025 Policy" at bounding box center [60, 172] width 89 height 13
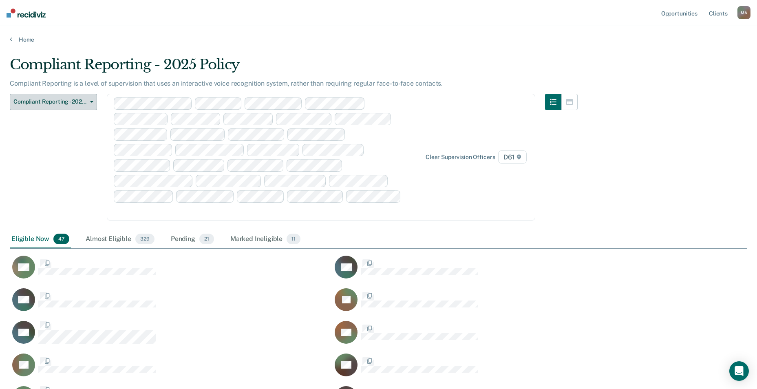
scroll to position [959, 732]
click at [40, 101] on span "Compliant Reporting - 2025 Policy" at bounding box center [49, 101] width 73 height 7
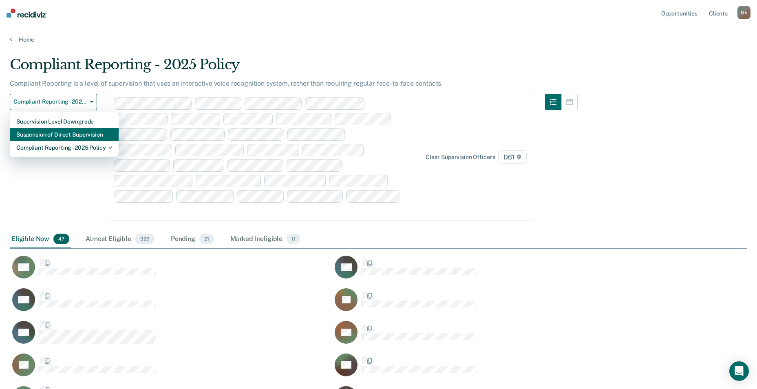
click at [69, 135] on div "Suspension of Direct Supervision" at bounding box center [64, 134] width 96 height 13
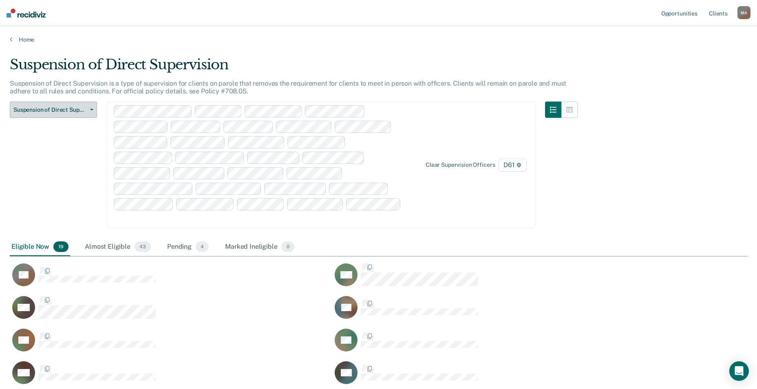
scroll to position [510, 732]
click at [67, 111] on span "Suspension of Direct Supervision" at bounding box center [49, 109] width 73 height 7
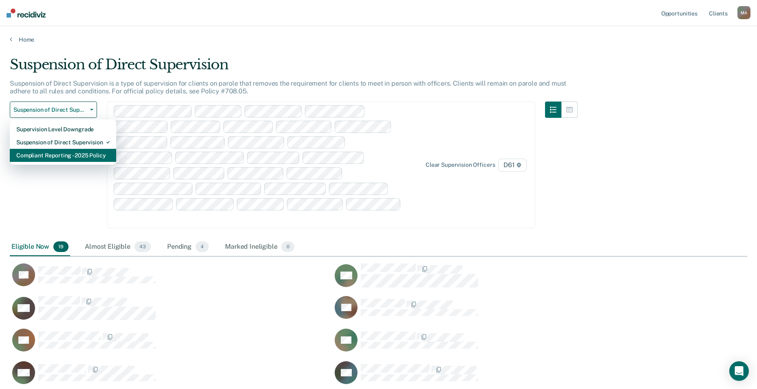
click at [58, 158] on div "Compliant Reporting - 2025 Policy" at bounding box center [62, 155] width 93 height 13
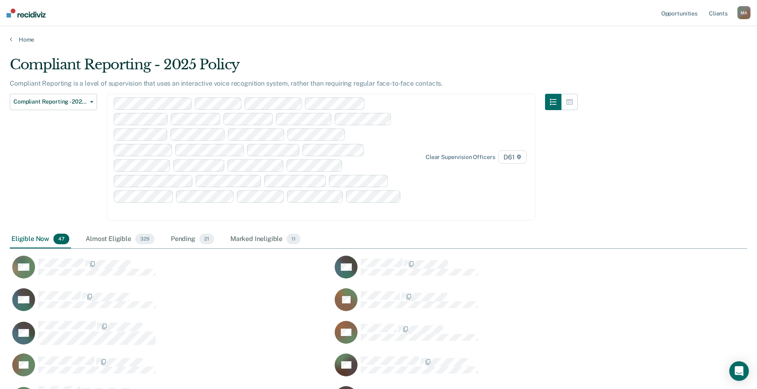
click at [27, 13] on img at bounding box center [26, 13] width 39 height 9
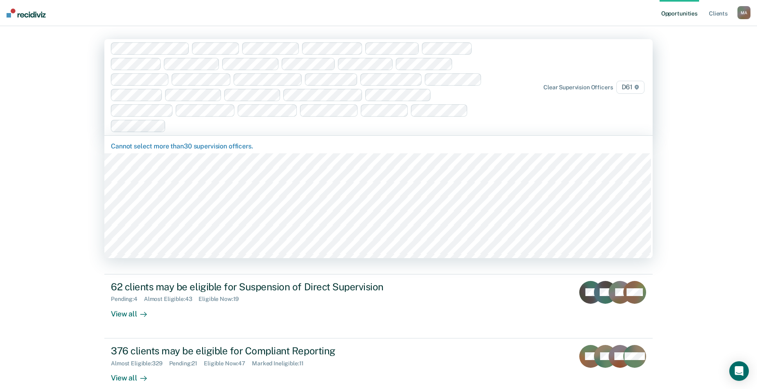
click at [135, 82] on div at bounding box center [298, 87] width 375 height 90
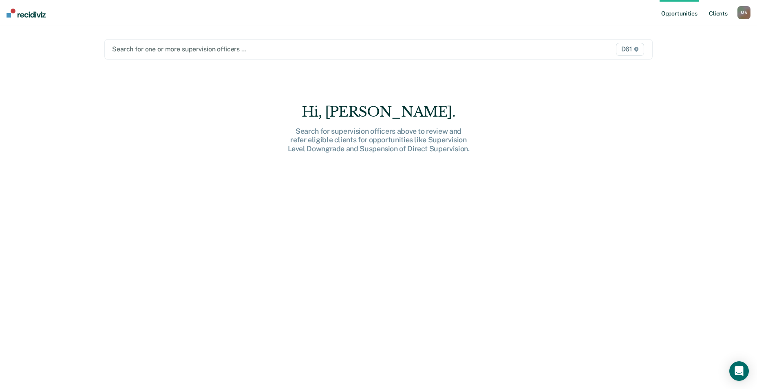
click at [714, 13] on link "Client s" at bounding box center [719, 13] width 22 height 26
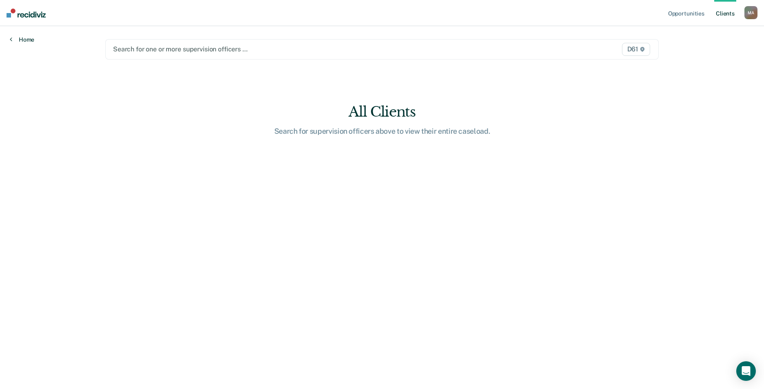
click at [20, 42] on link "Home" at bounding box center [22, 39] width 24 height 7
